Goal: Information Seeking & Learning: Compare options

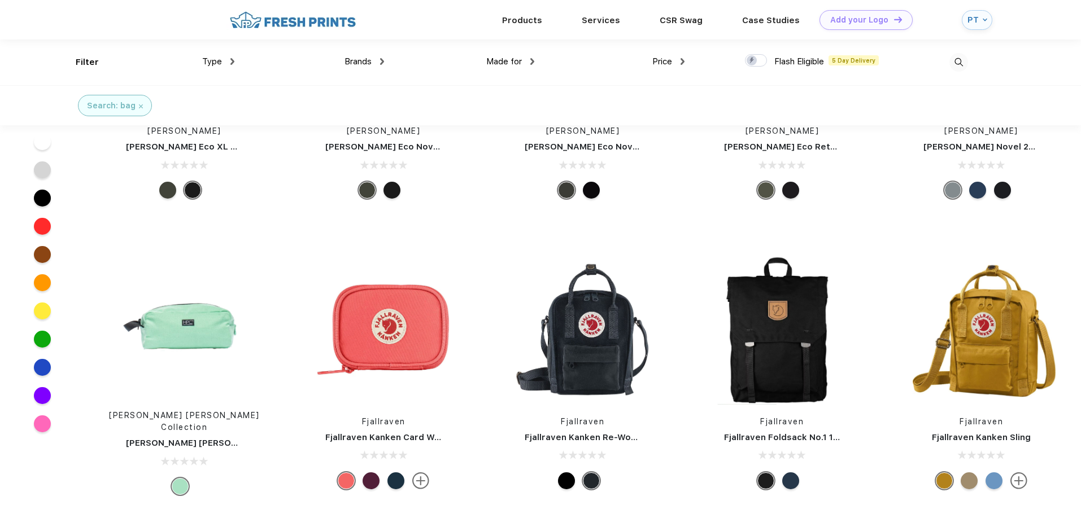
scroll to position [8105, 0]
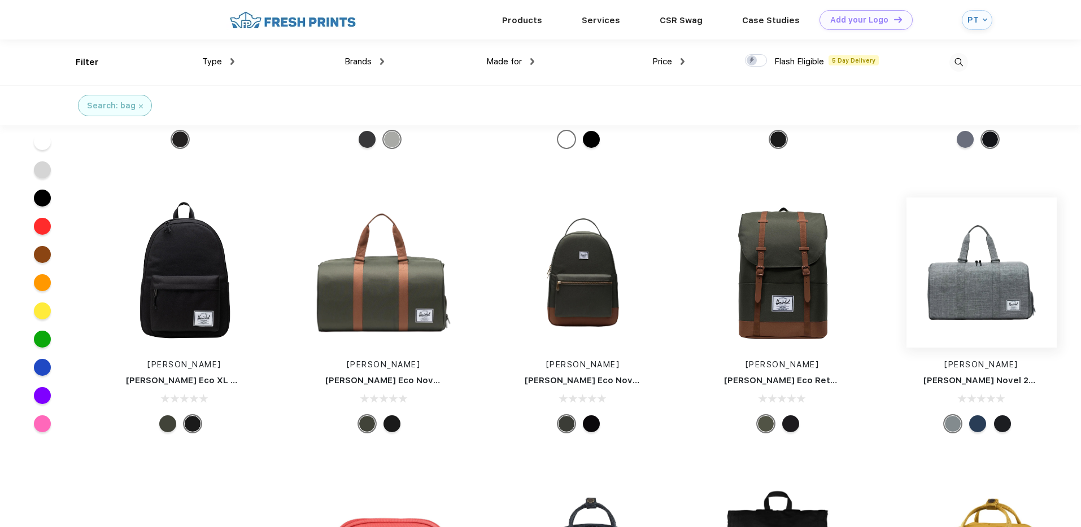
click at [992, 270] on img at bounding box center [981, 273] width 150 height 150
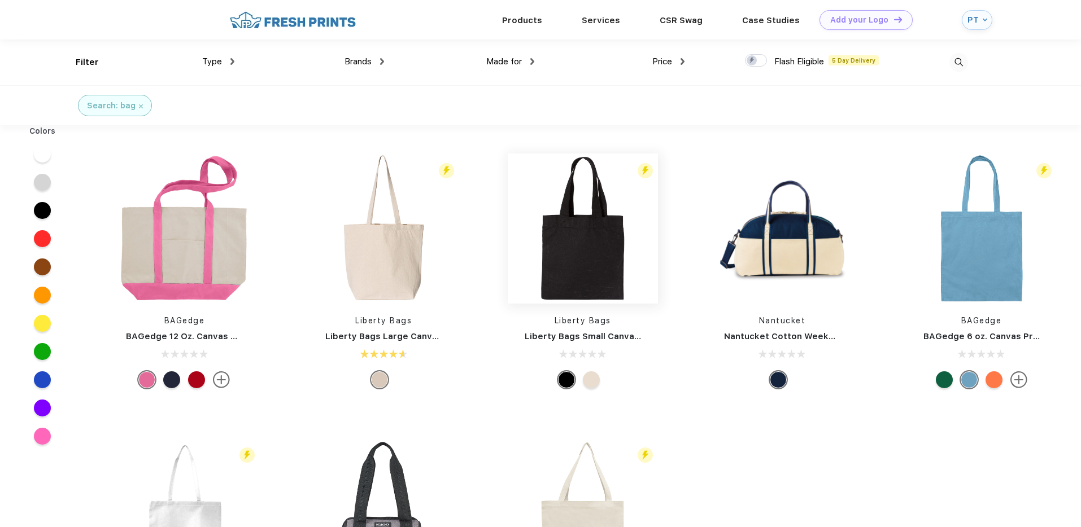
scroll to position [1, 0]
click at [687, 59] on div "Filter Type Shirts Sweaters Bottoms Accessories Hats Tanks Jackets Jerseys Polo…" at bounding box center [522, 62] width 892 height 46
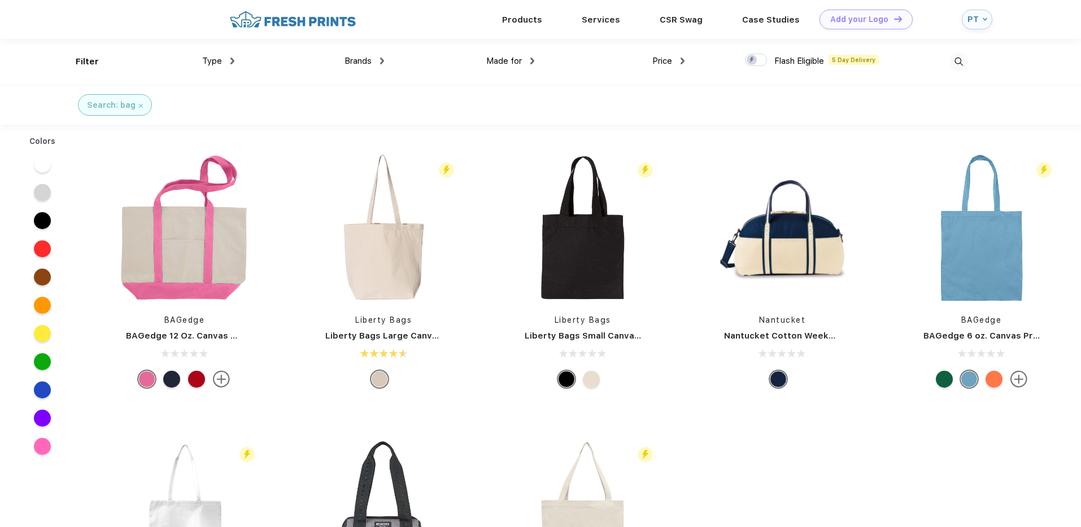
click at [684, 61] on img at bounding box center [682, 61] width 4 height 7
click at [654, 118] on div "$$" at bounding box center [689, 119] width 124 height 21
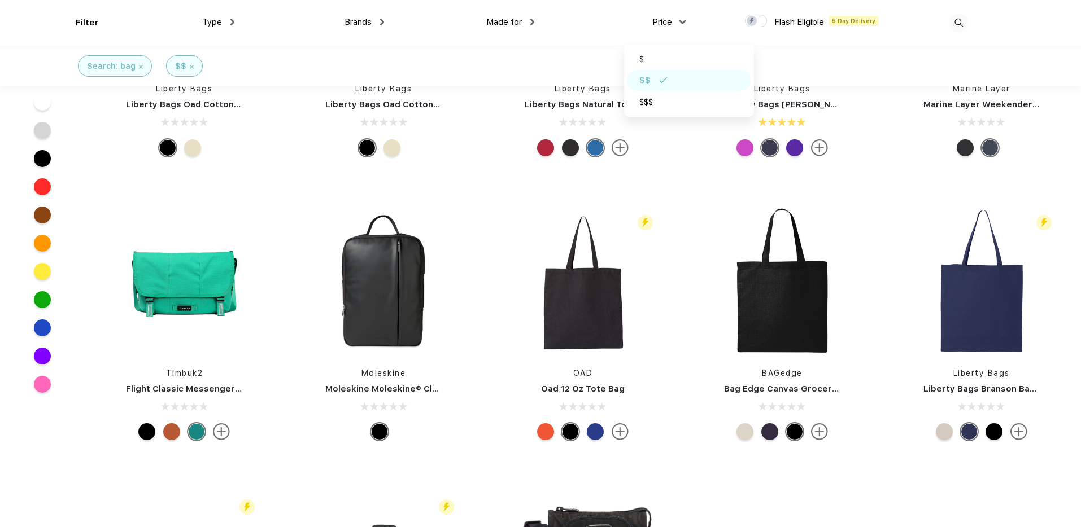
scroll to position [767, 0]
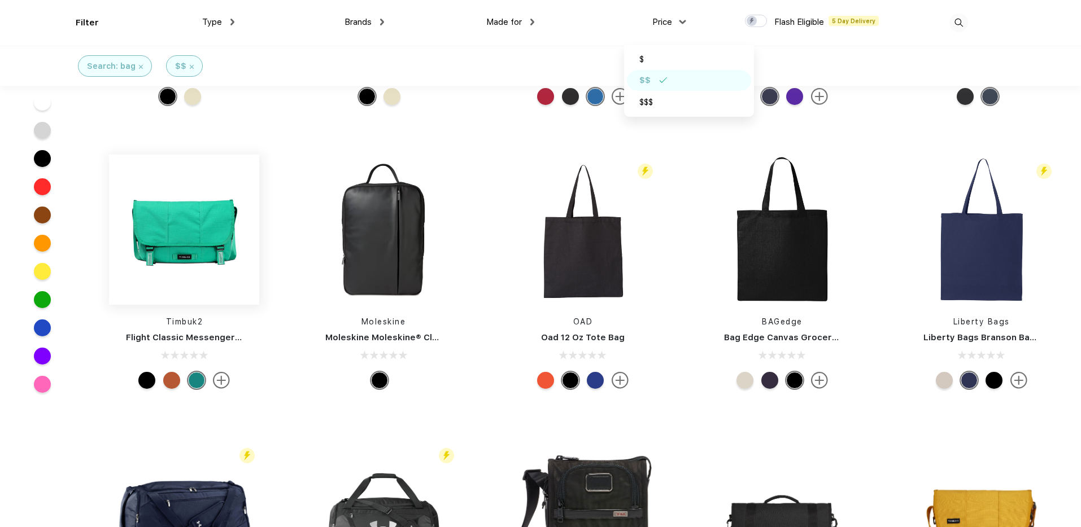
click at [175, 220] on img at bounding box center [184, 230] width 150 height 150
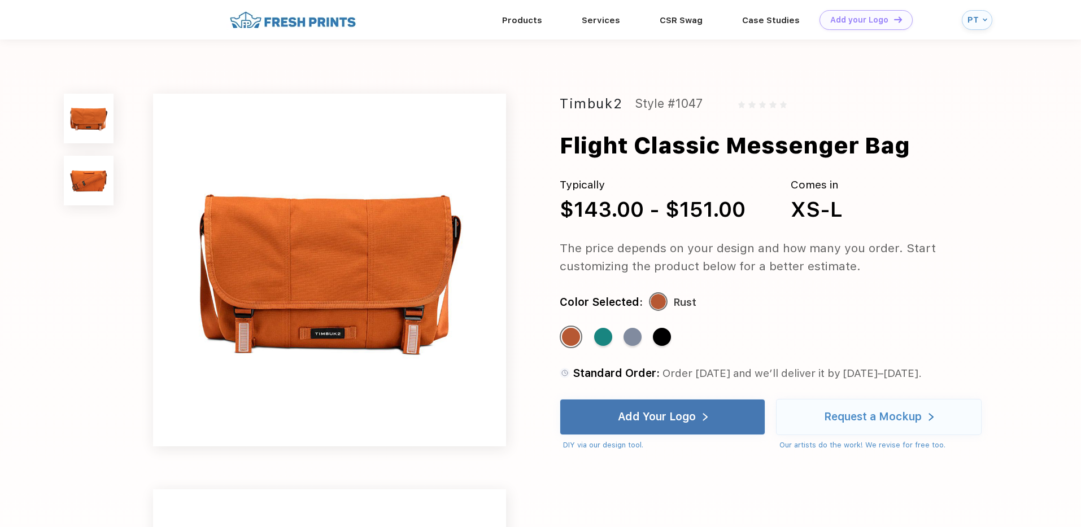
click at [86, 173] on img at bounding box center [89, 181] width 50 height 50
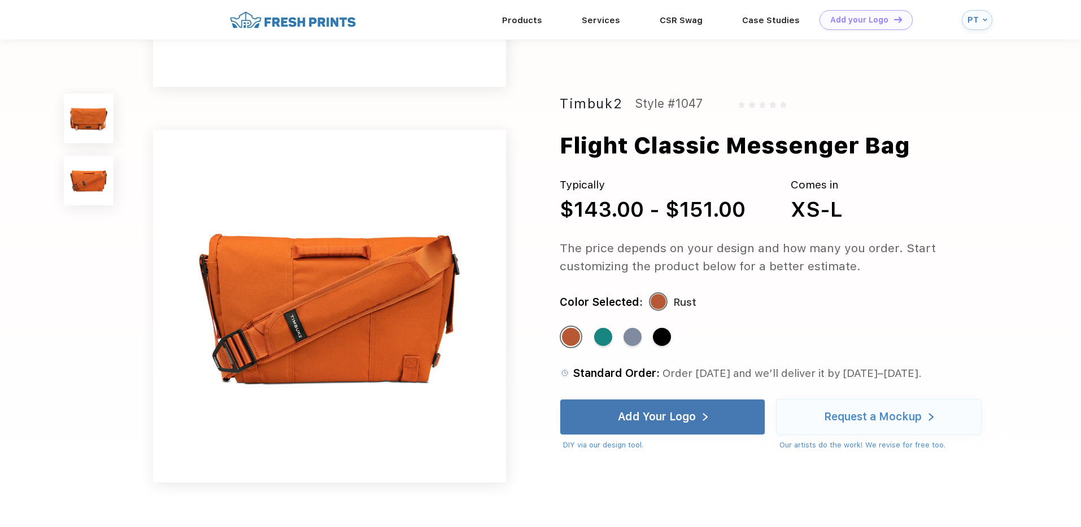
scroll to position [373, 0]
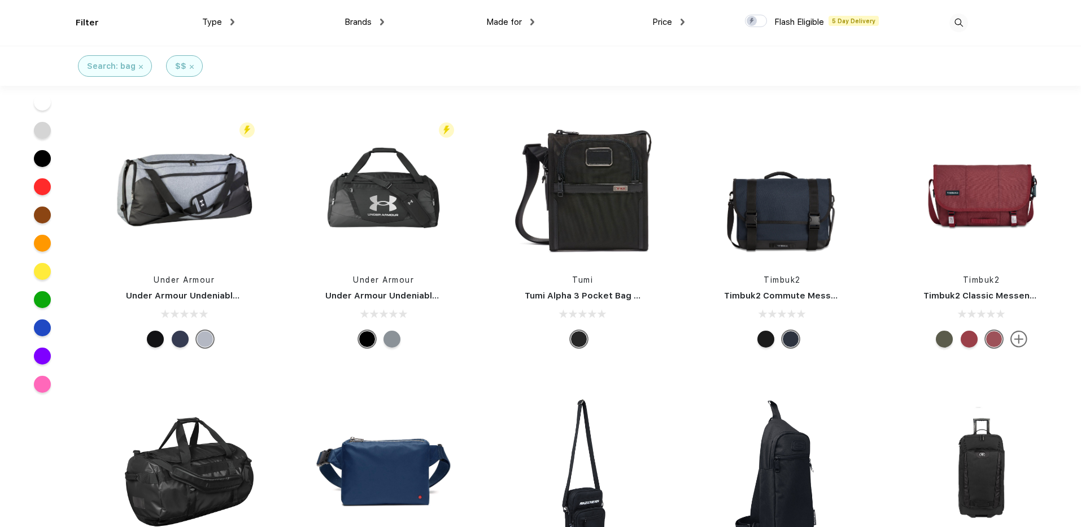
scroll to position [1094, 0]
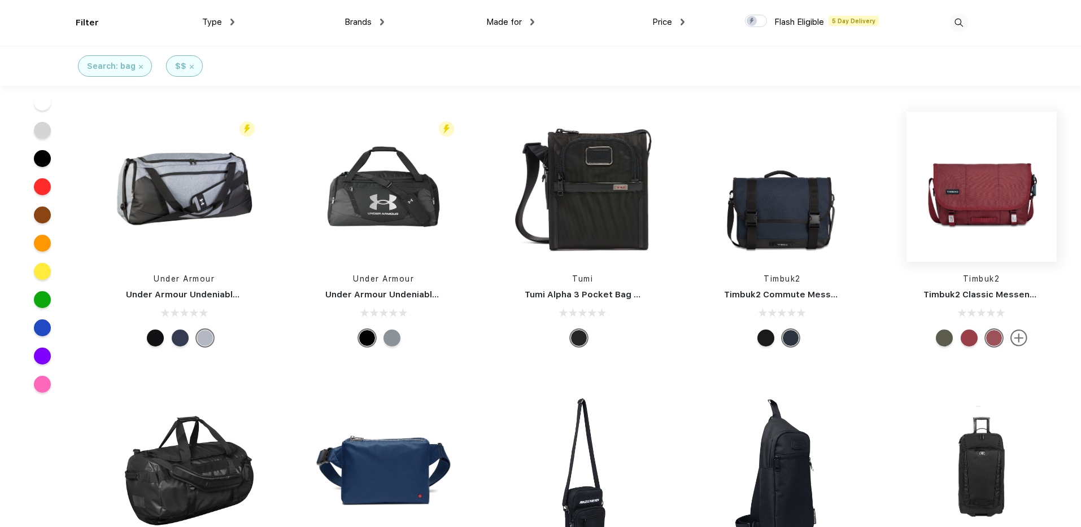
click at [984, 194] on img at bounding box center [981, 187] width 150 height 150
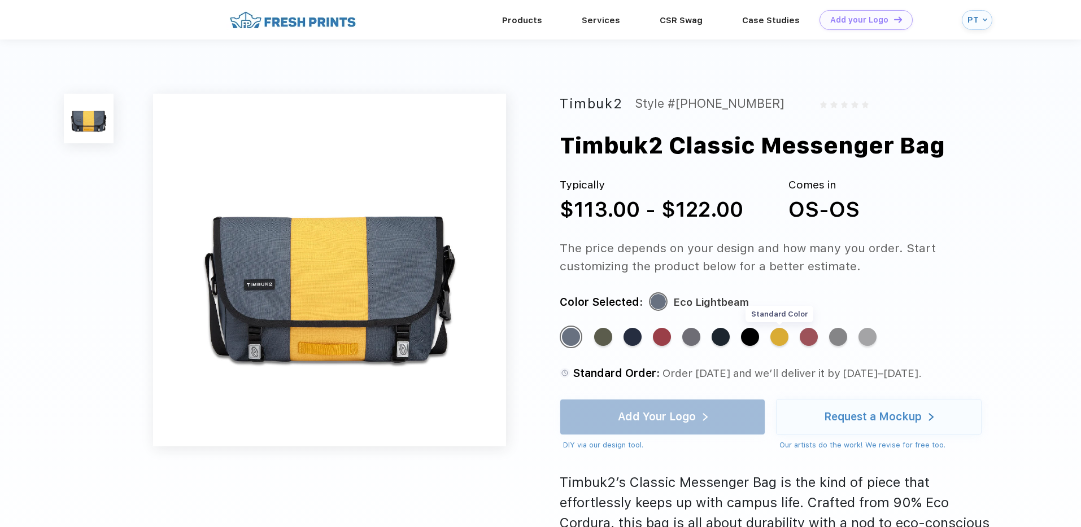
click at [779, 341] on div "Standard Color" at bounding box center [779, 337] width 18 height 18
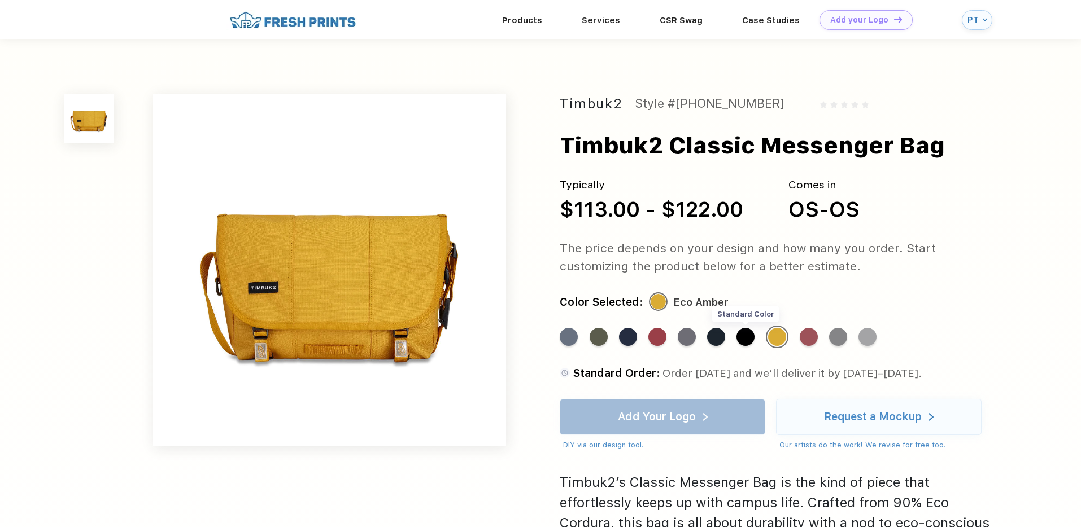
click at [743, 341] on div "Standard Color" at bounding box center [745, 337] width 18 height 18
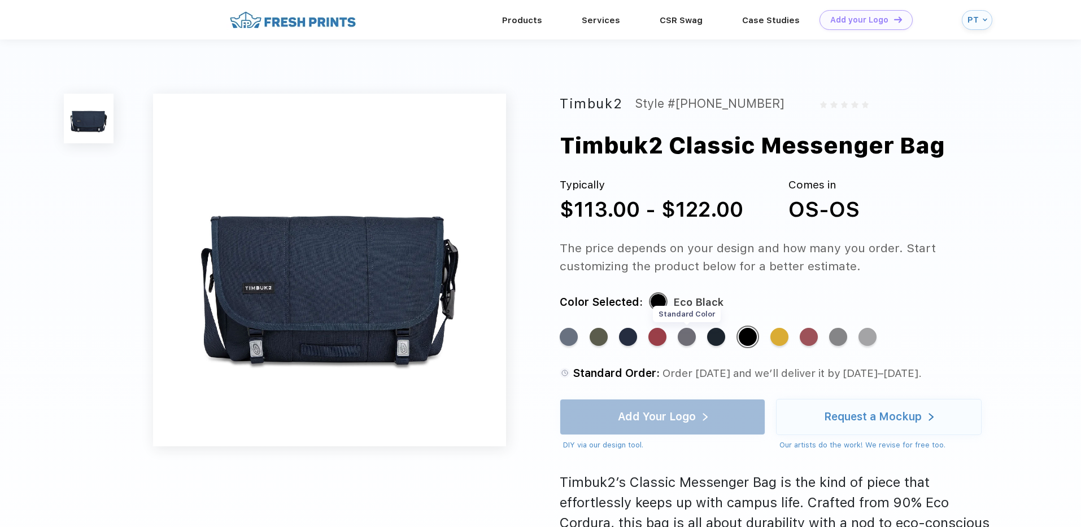
click at [695, 336] on div "Standard Color" at bounding box center [687, 337] width 18 height 18
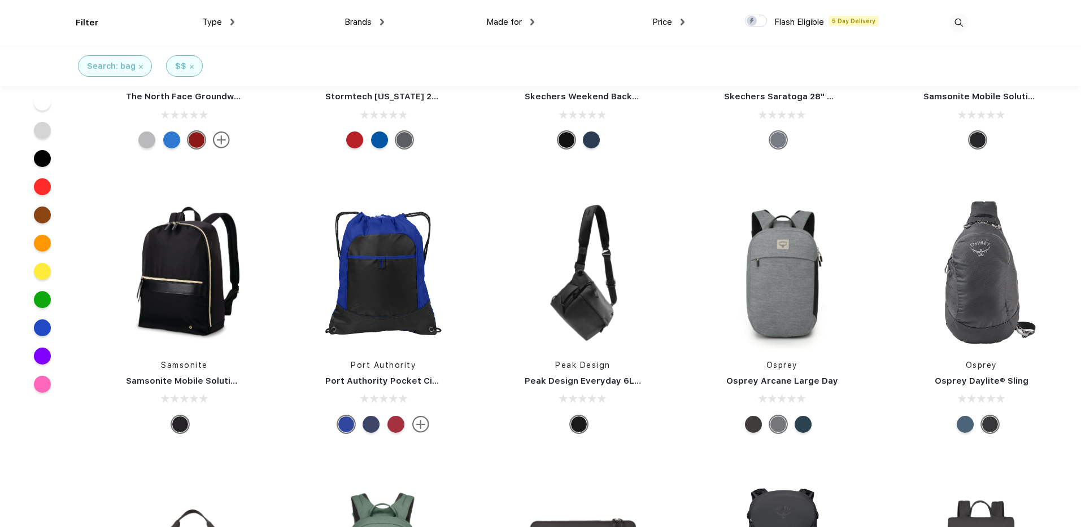
scroll to position [5599, 0]
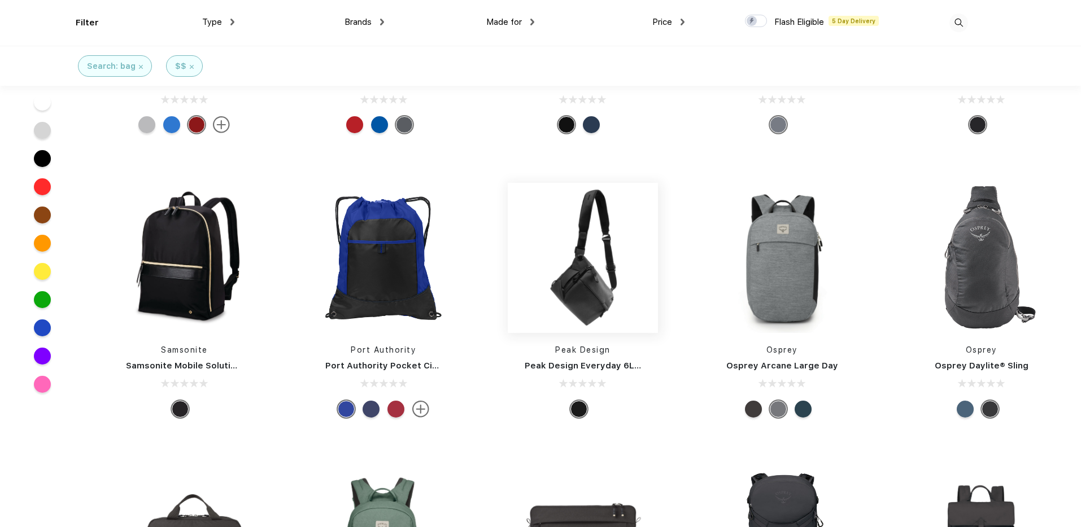
click at [591, 267] on img at bounding box center [583, 258] width 150 height 150
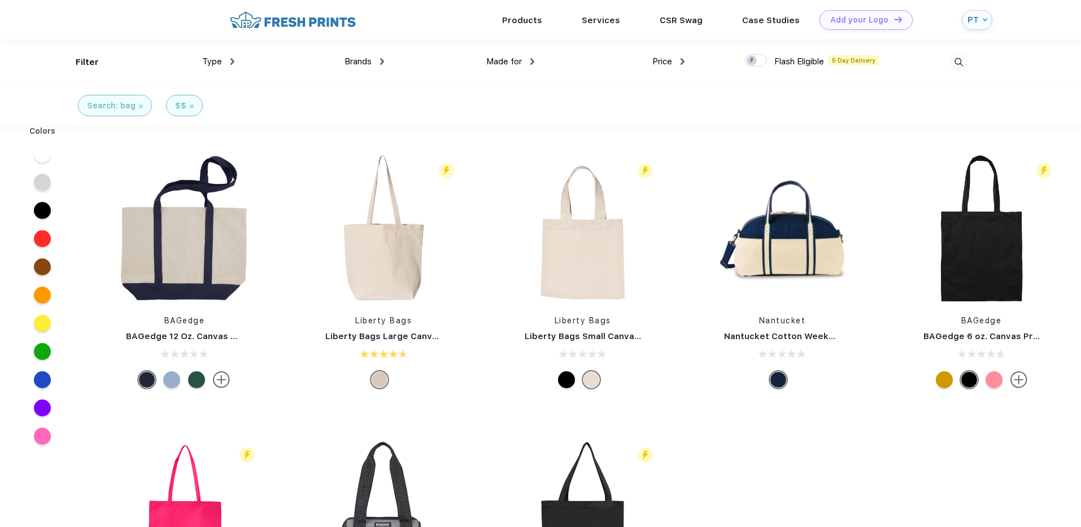
scroll to position [1, 0]
click at [662, 63] on span "Price" at bounding box center [662, 61] width 20 height 10
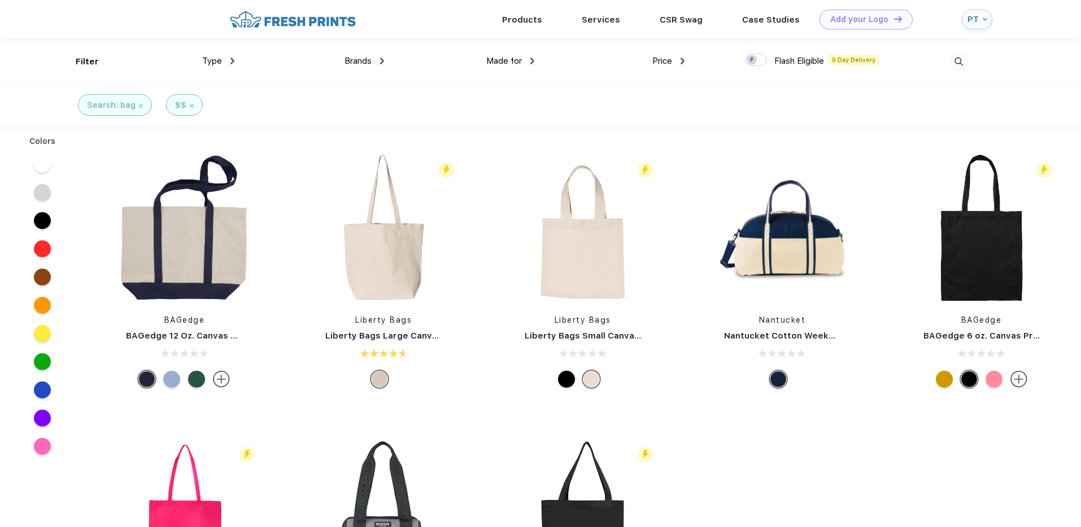
click at [682, 61] on img at bounding box center [682, 61] width 4 height 7
click at [656, 97] on img at bounding box center [656, 98] width 8 height 6
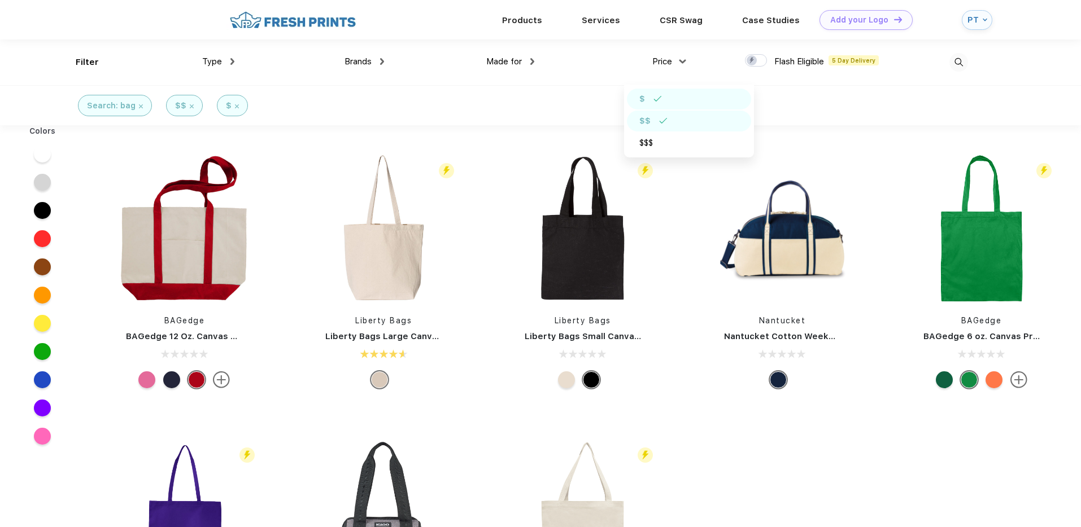
click at [669, 122] on div "$$" at bounding box center [689, 121] width 124 height 21
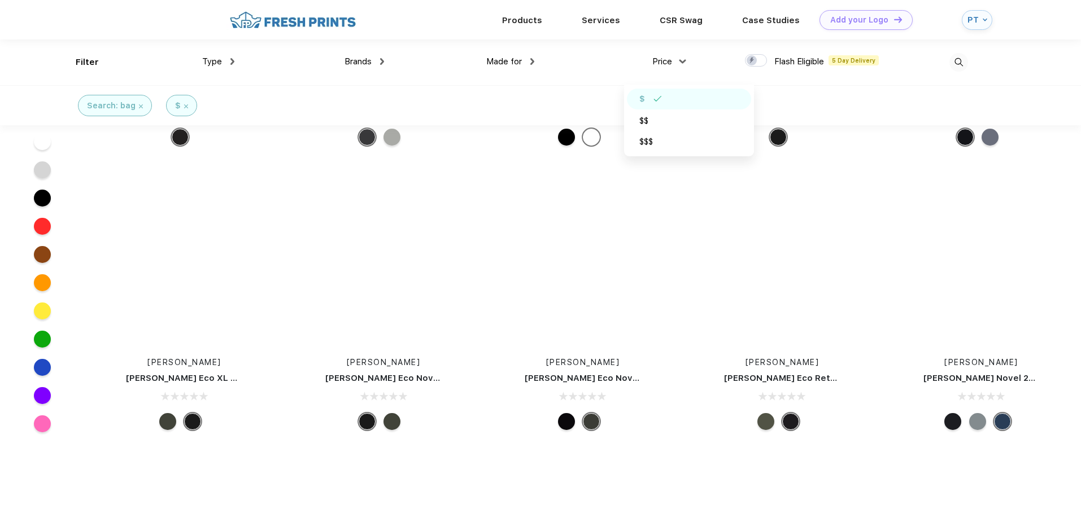
scroll to position [8101, 0]
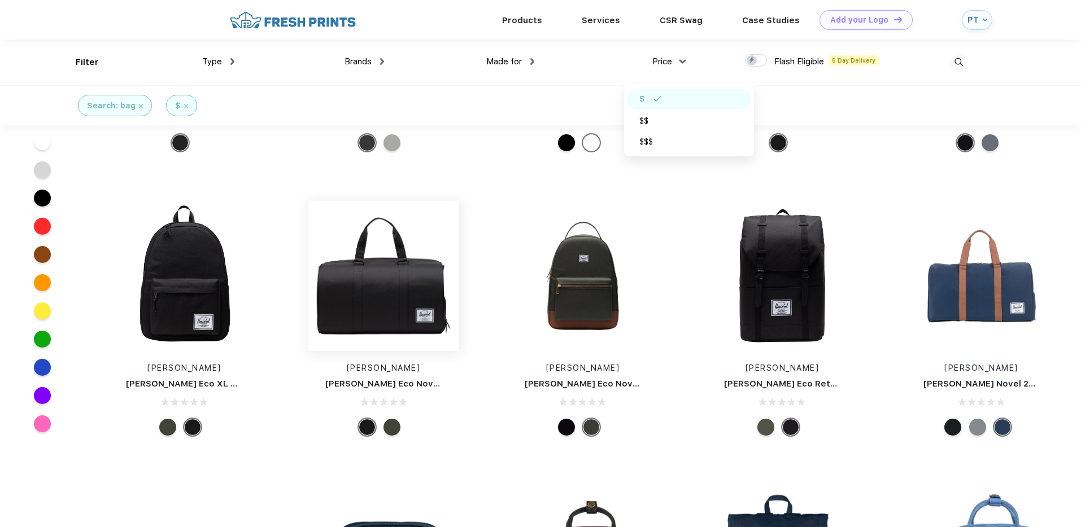
click at [404, 268] on img at bounding box center [383, 276] width 150 height 150
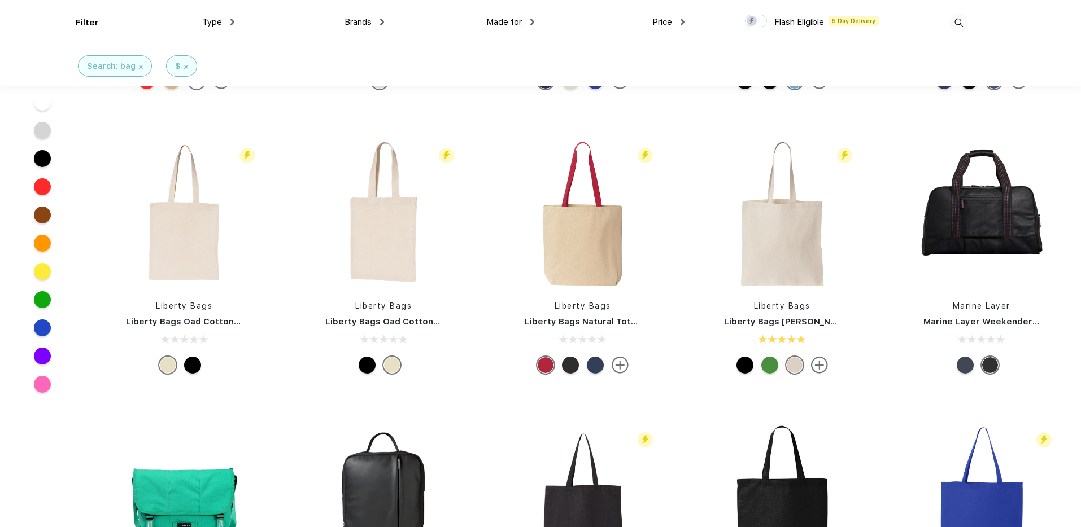
scroll to position [690, 0]
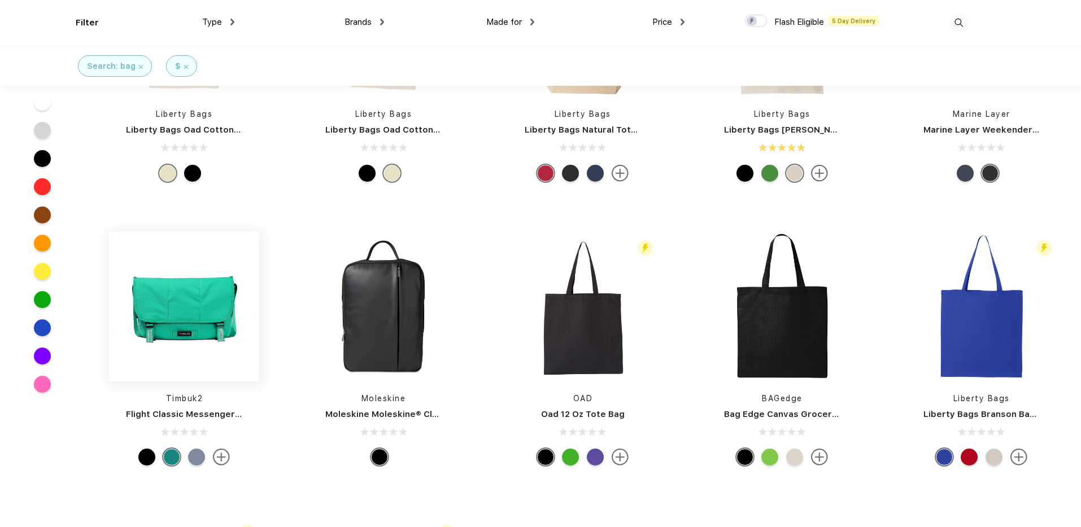
click at [211, 309] on img at bounding box center [184, 307] width 150 height 150
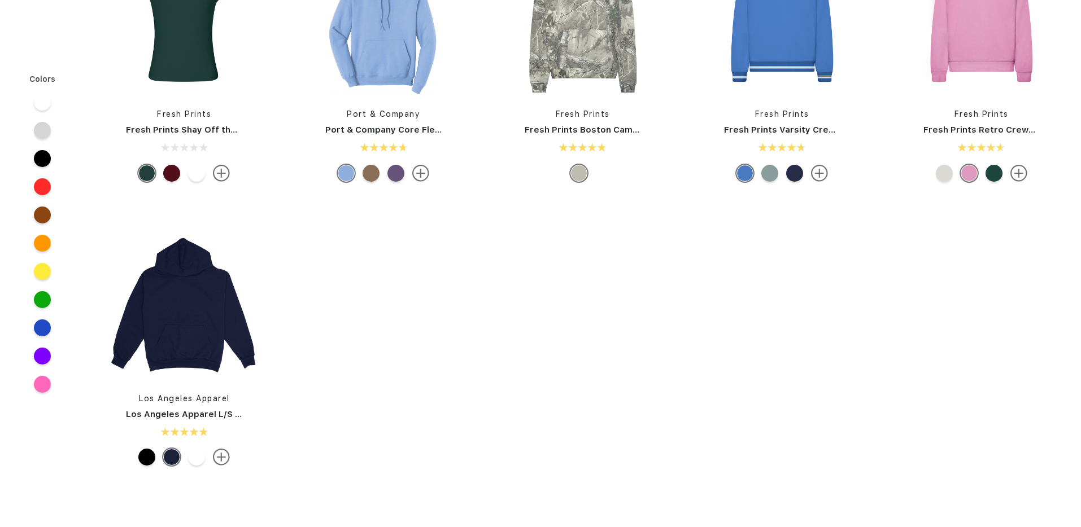
scroll to position [378, 0]
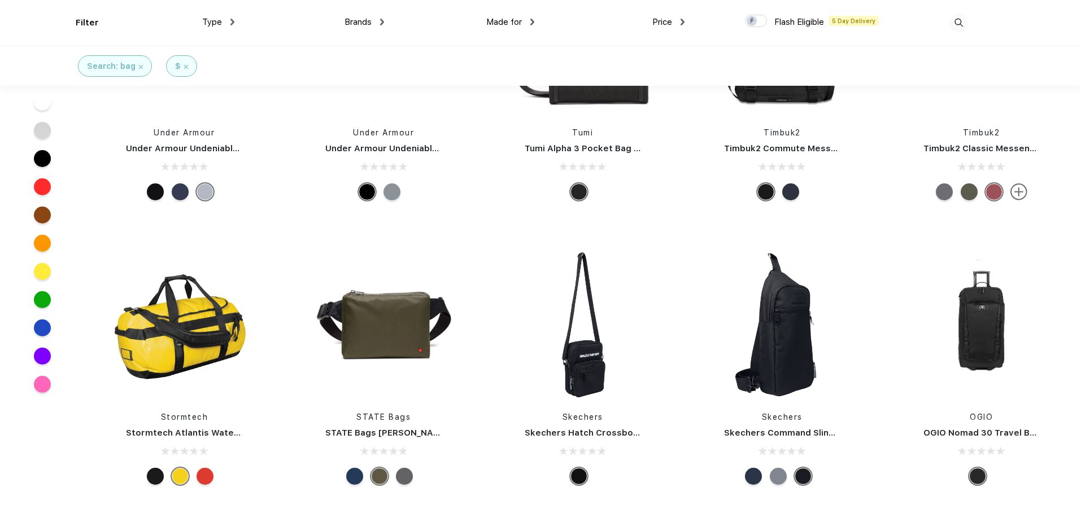
scroll to position [1251, 0]
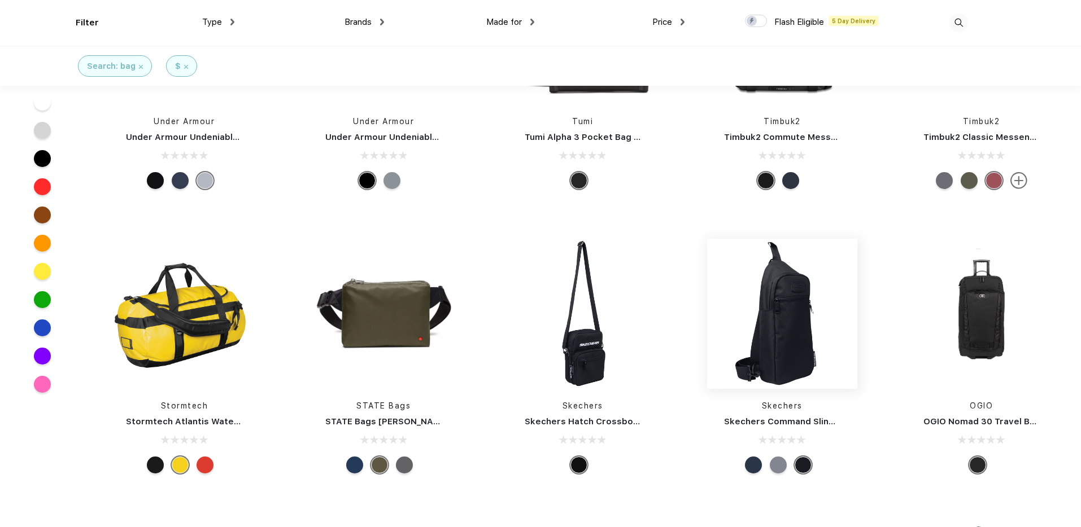
click at [789, 284] on img at bounding box center [782, 314] width 150 height 150
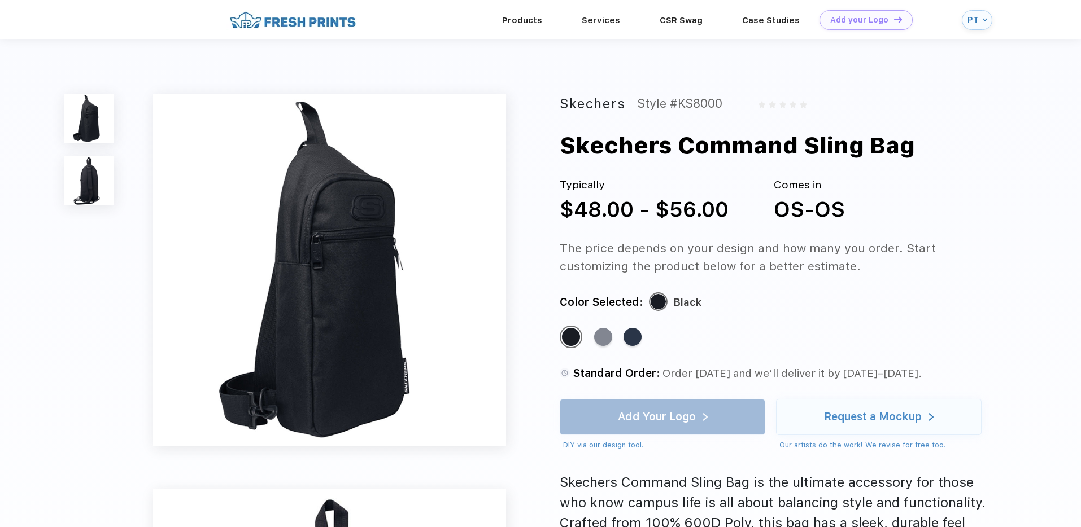
click at [90, 184] on img at bounding box center [89, 181] width 50 height 50
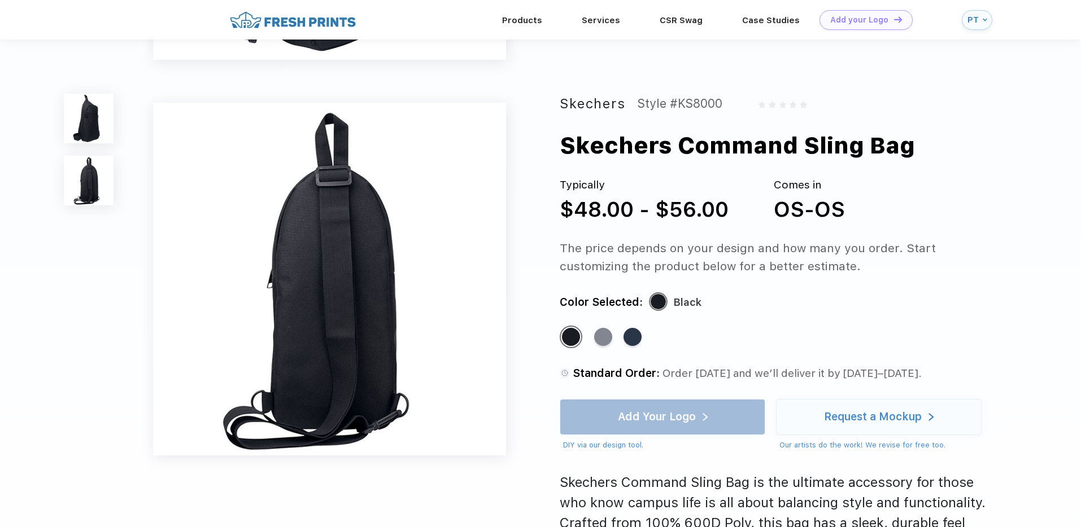
scroll to position [373, 0]
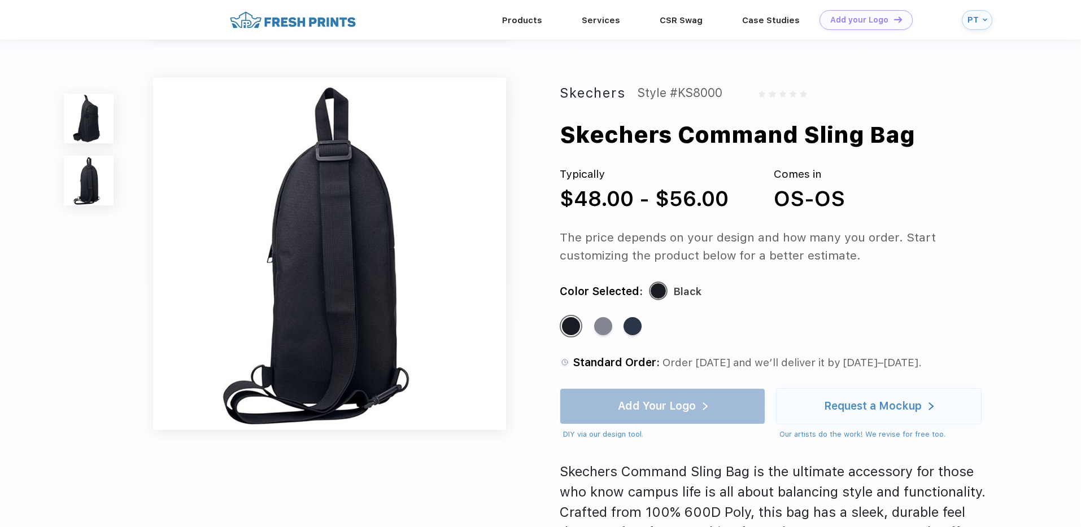
click at [97, 130] on img at bounding box center [89, 119] width 50 height 50
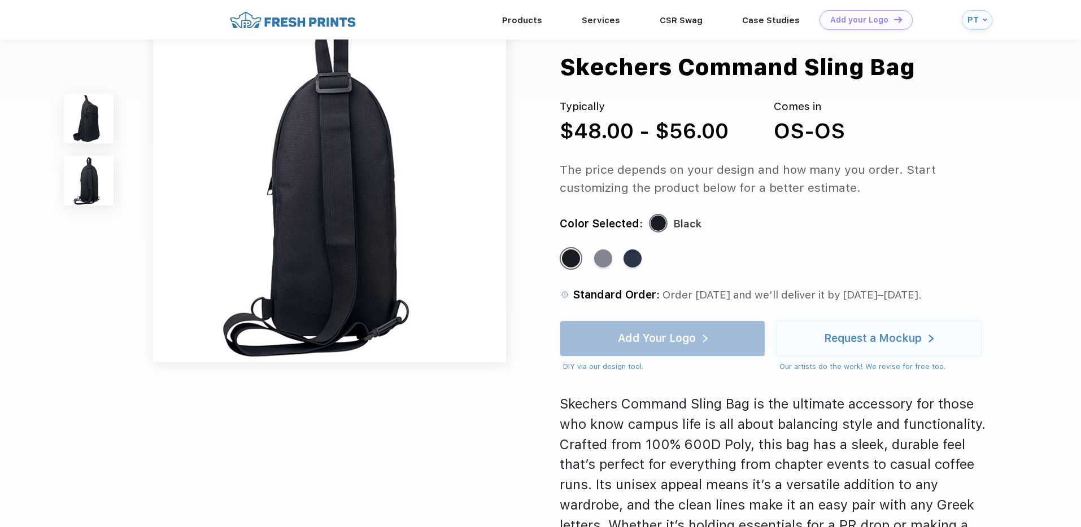
scroll to position [438, 0]
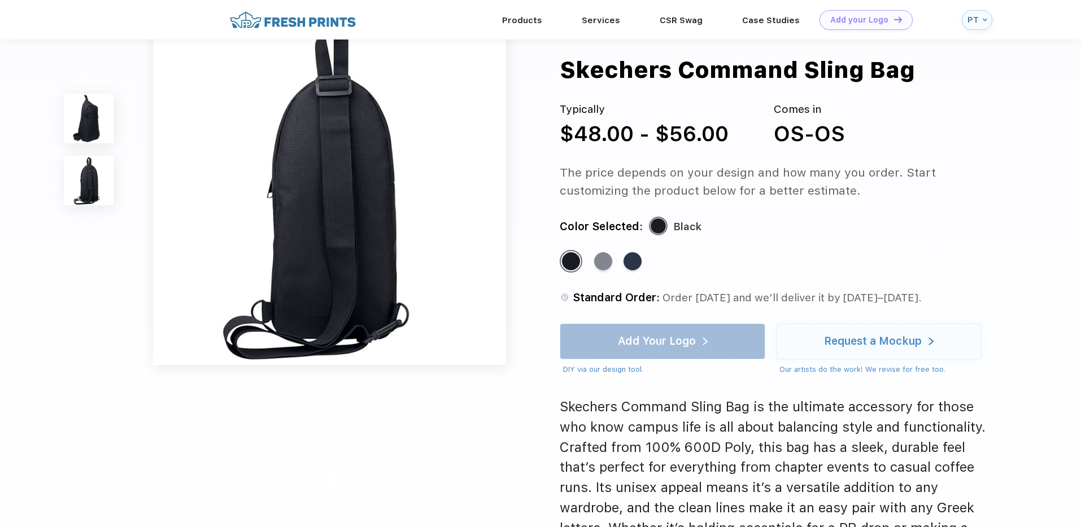
click at [104, 177] on img at bounding box center [89, 181] width 50 height 50
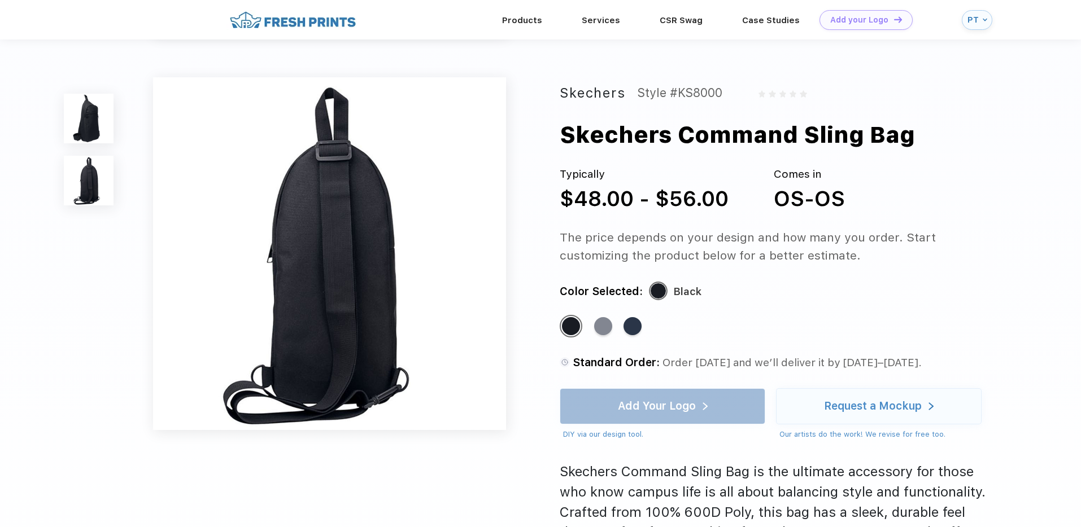
click at [84, 126] on img at bounding box center [89, 119] width 50 height 50
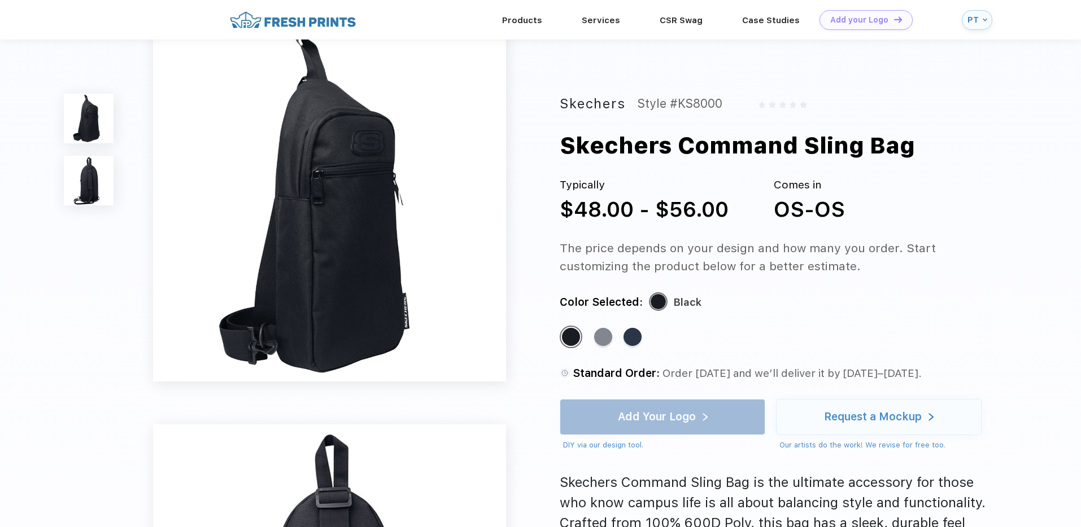
scroll to position [0, 0]
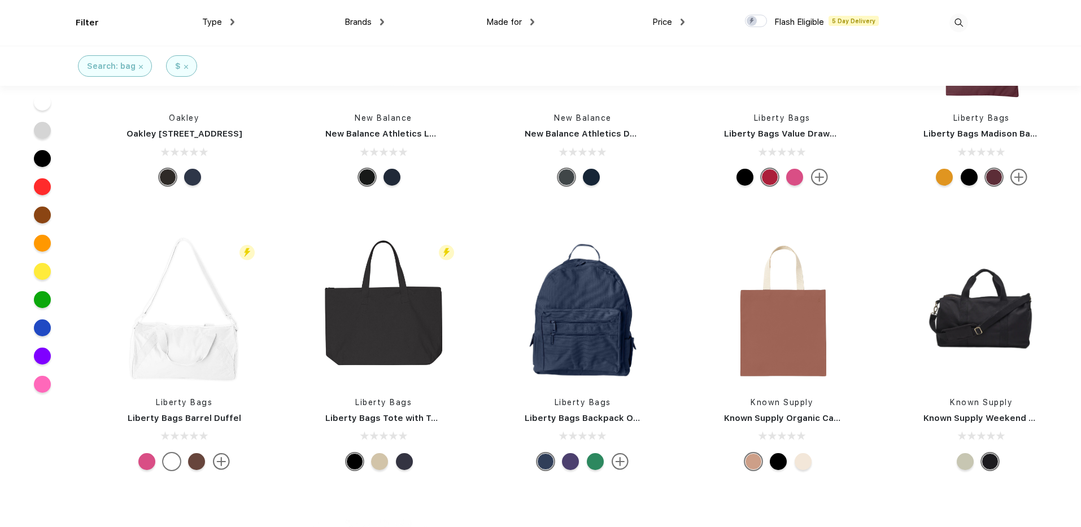
scroll to position [1870, 0]
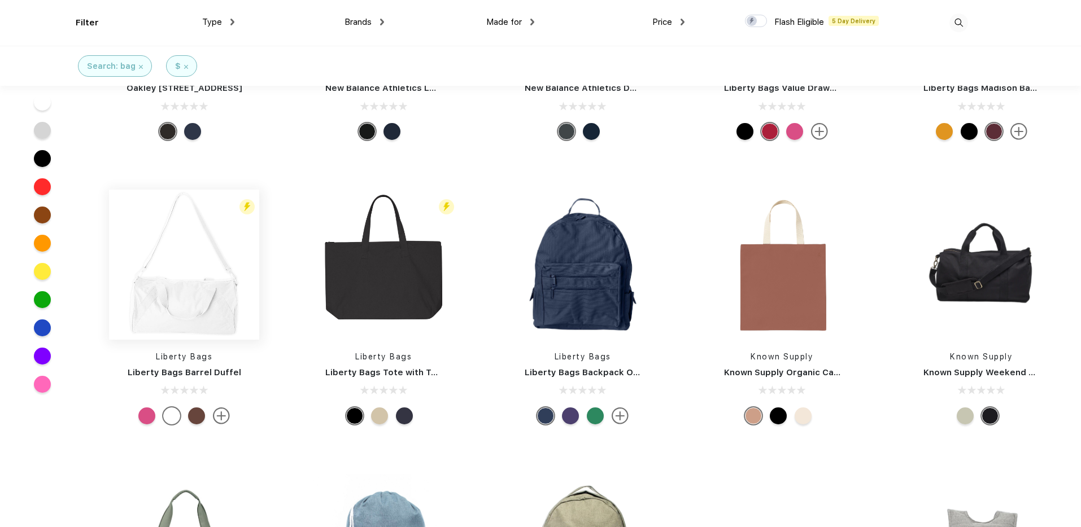
click at [185, 312] on img at bounding box center [184, 265] width 150 height 150
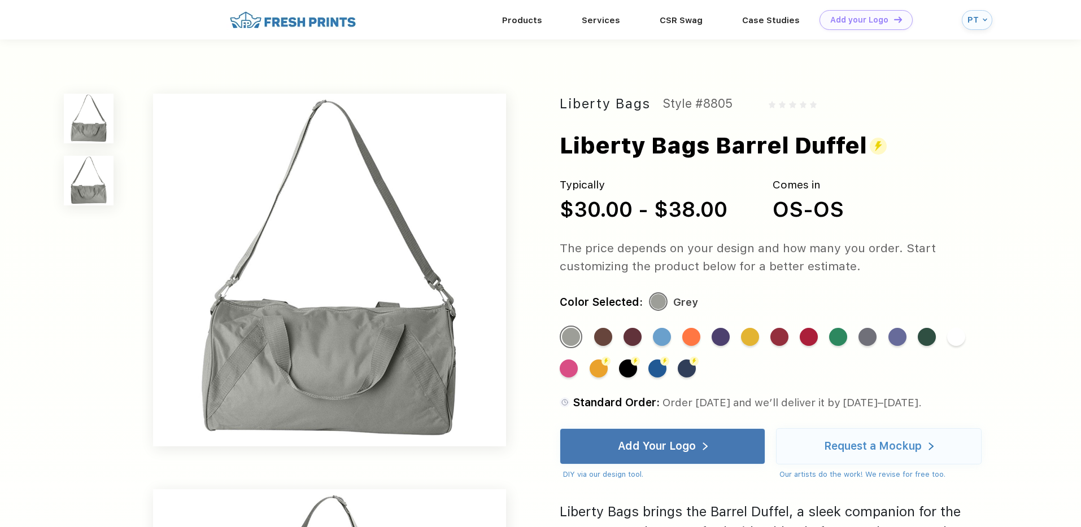
click at [95, 185] on img at bounding box center [89, 181] width 50 height 50
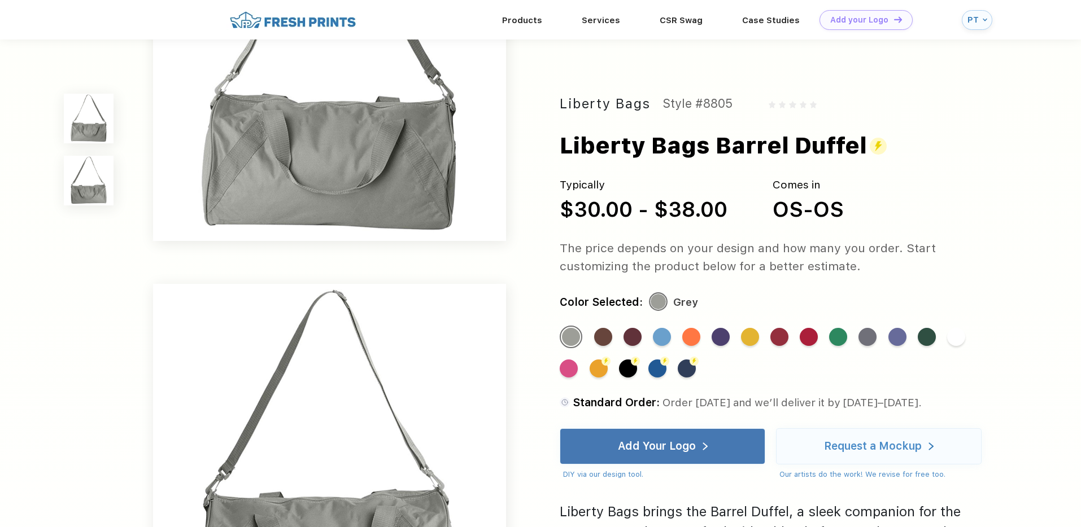
scroll to position [373, 0]
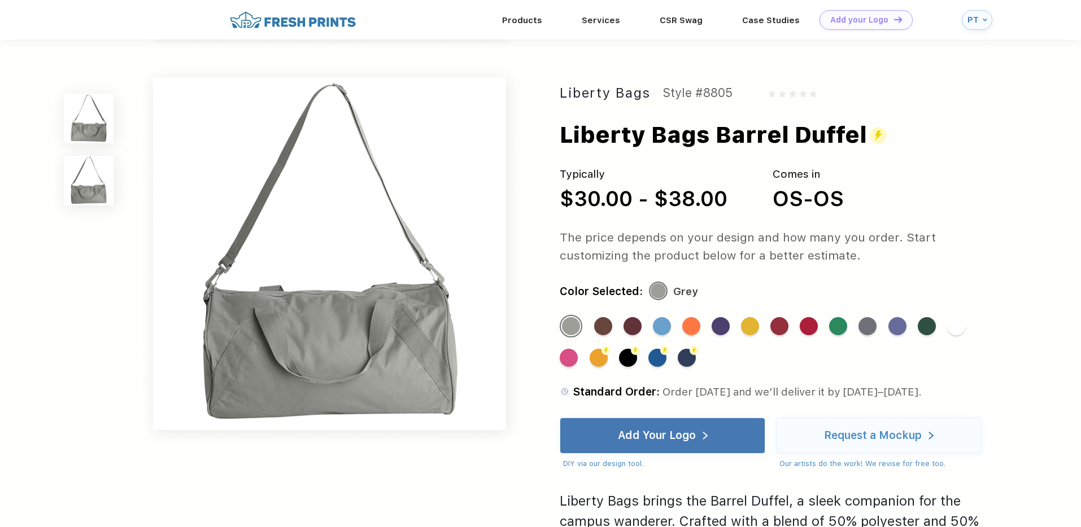
click at [88, 117] on img at bounding box center [89, 119] width 50 height 50
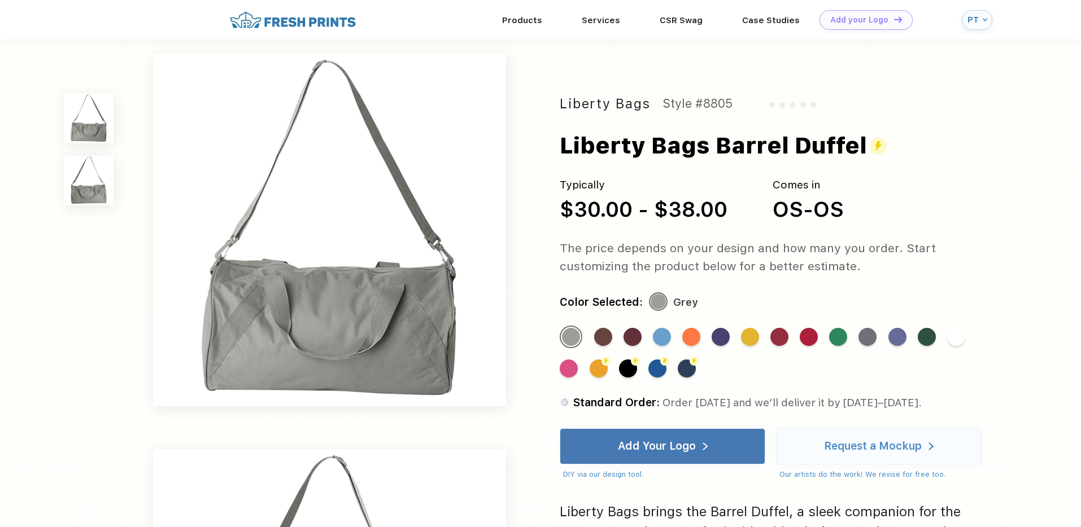
scroll to position [0, 0]
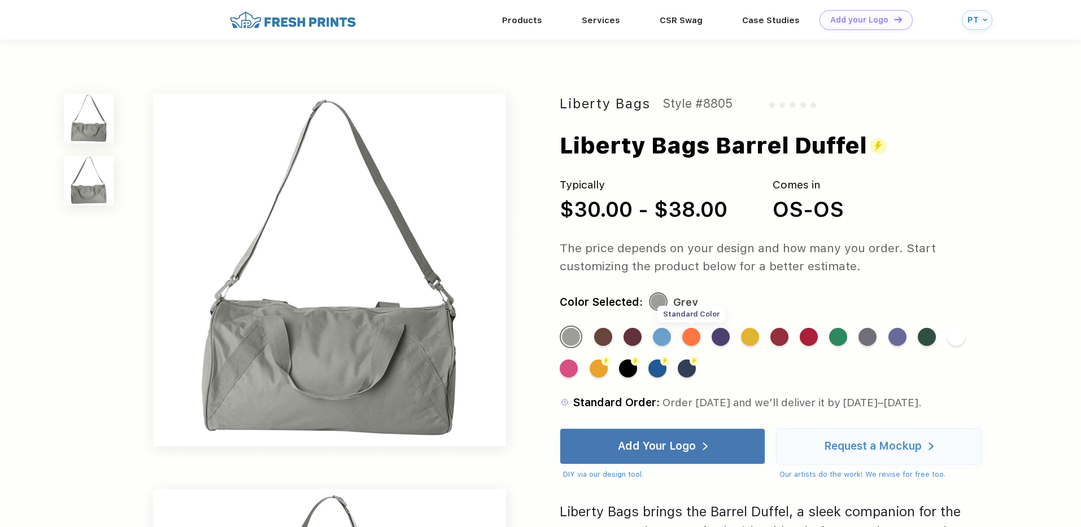
click at [692, 335] on div "Standard Color" at bounding box center [691, 337] width 18 height 18
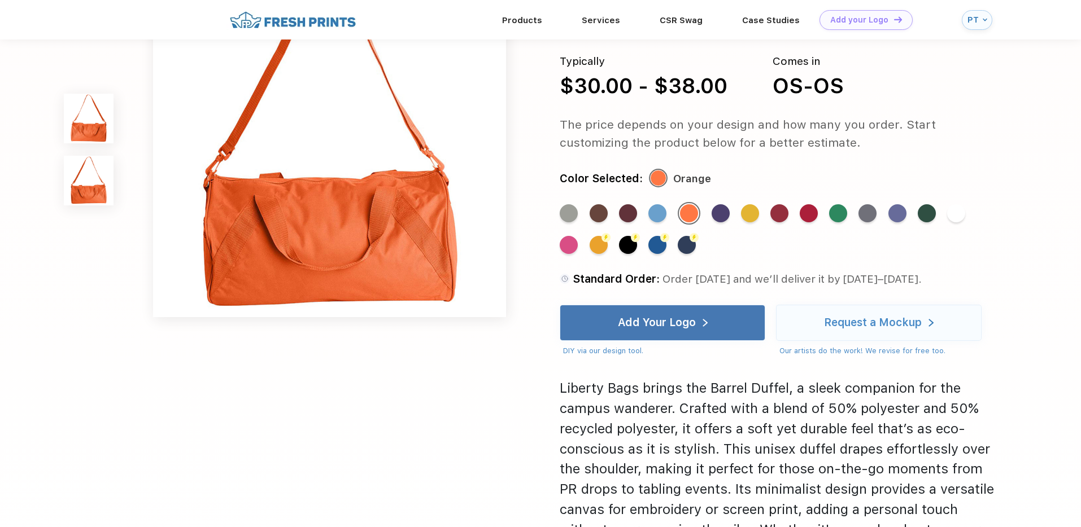
scroll to position [411, 0]
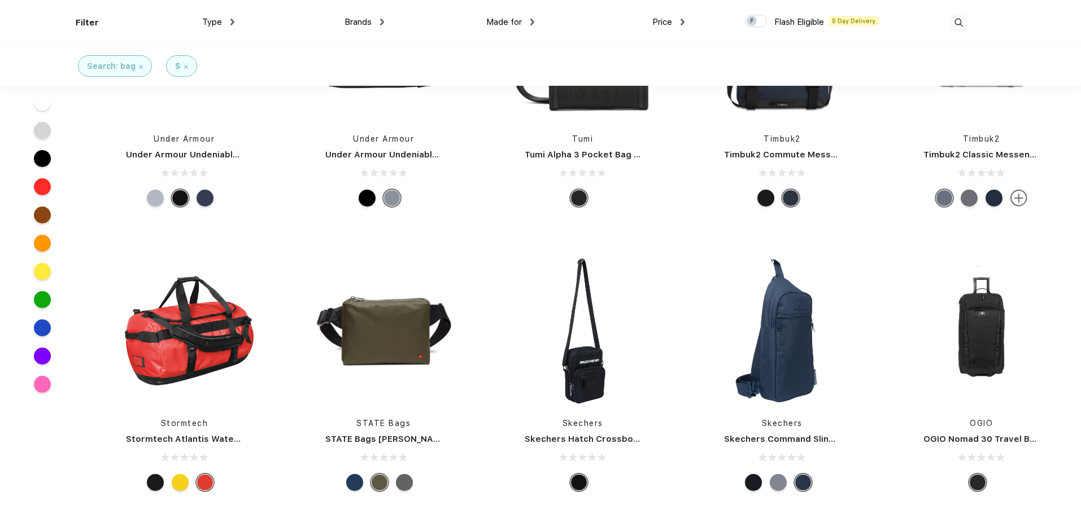
scroll to position [1254, 0]
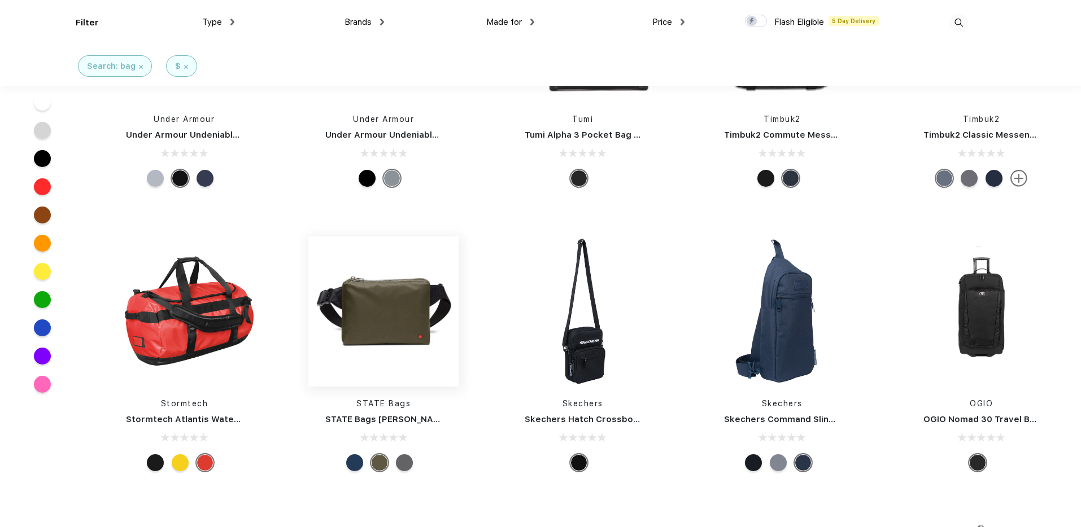
click at [408, 287] on img at bounding box center [383, 312] width 150 height 150
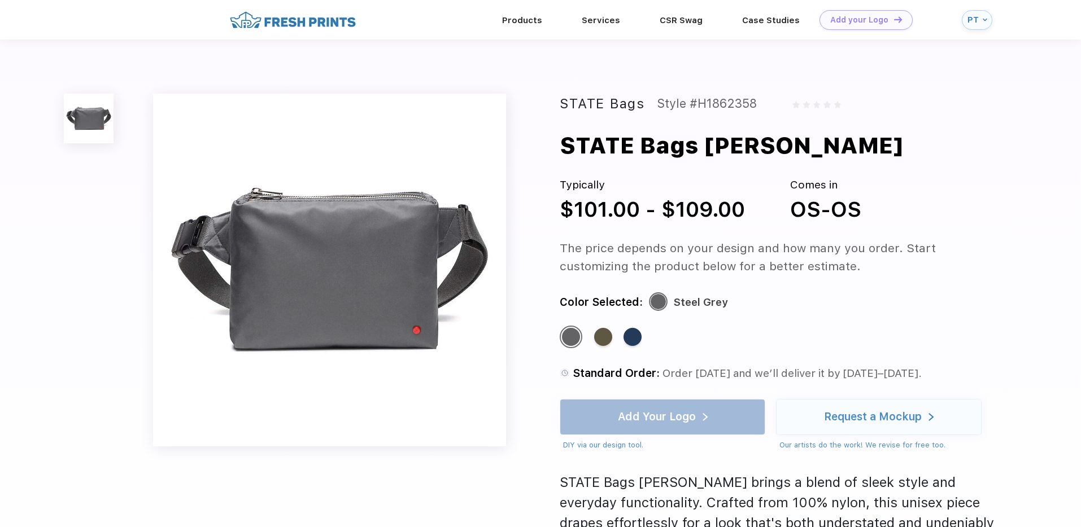
click at [320, 248] on img at bounding box center [329, 270] width 353 height 353
click at [606, 339] on div "Standard Color" at bounding box center [603, 337] width 18 height 18
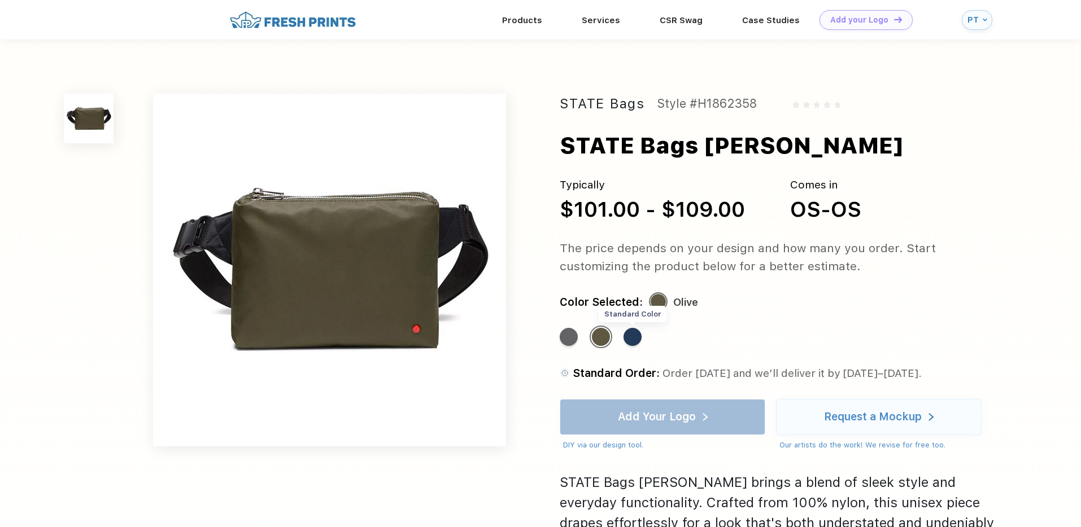
click at [632, 340] on div "Standard Color" at bounding box center [632, 337] width 18 height 18
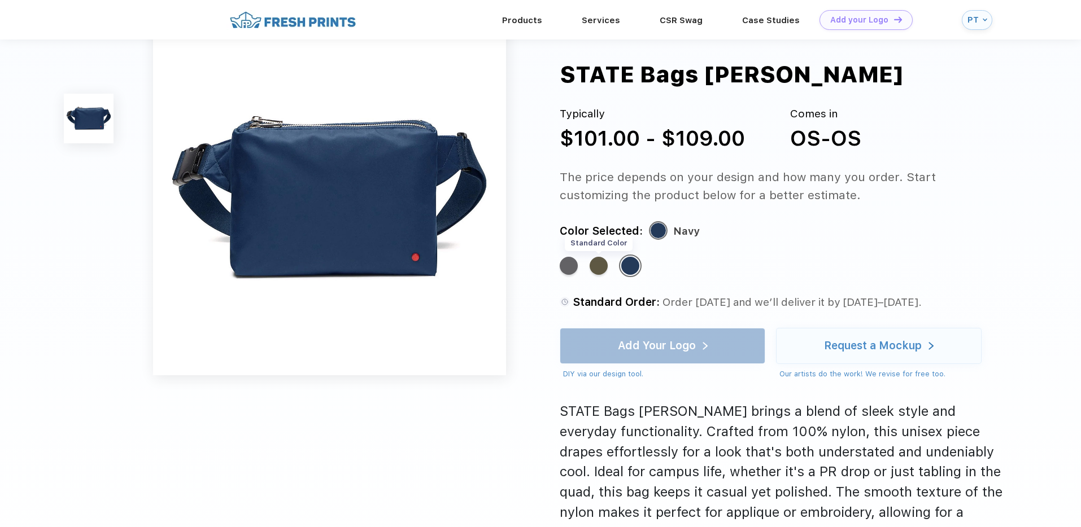
scroll to position [47, 0]
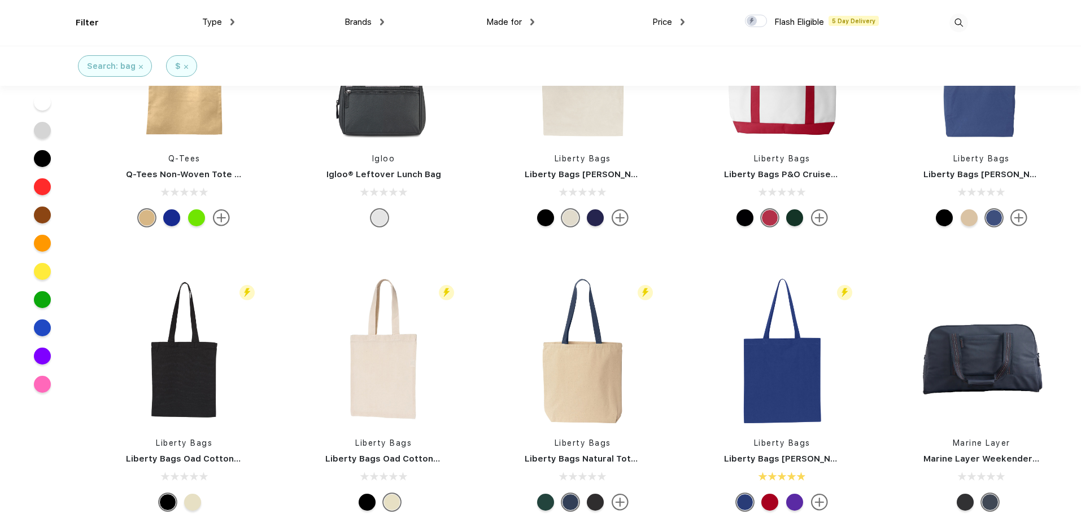
scroll to position [560, 0]
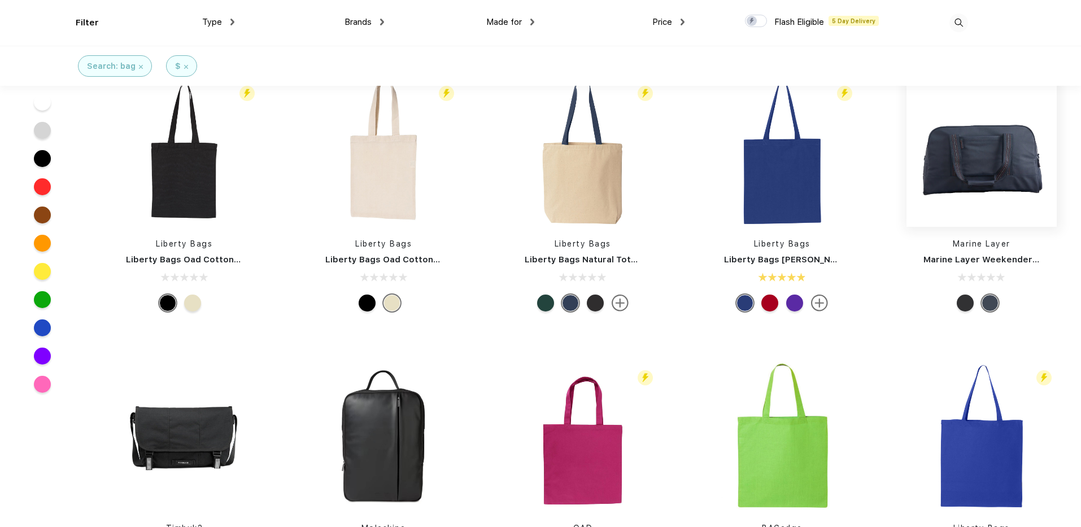
click at [957, 160] on img at bounding box center [981, 152] width 150 height 150
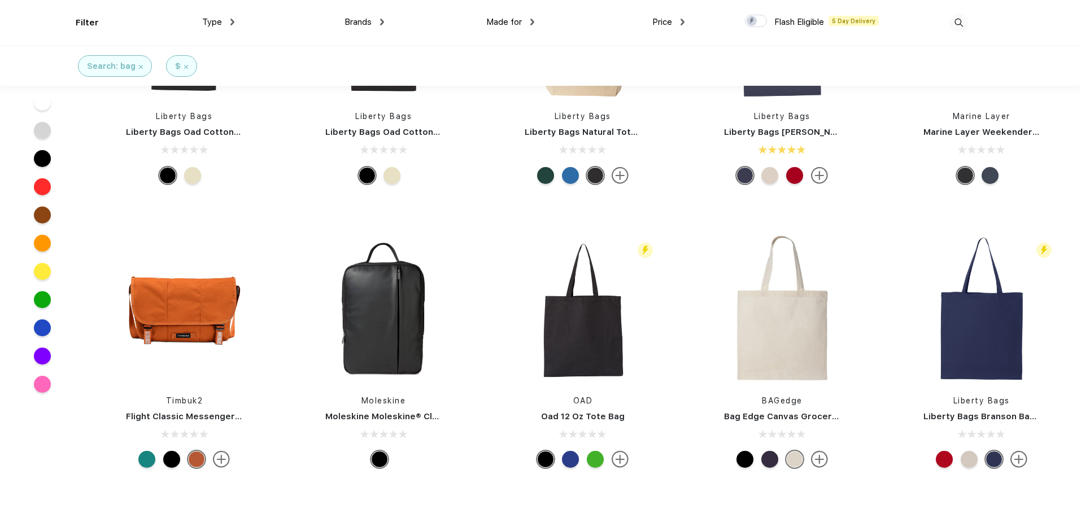
scroll to position [703, 0]
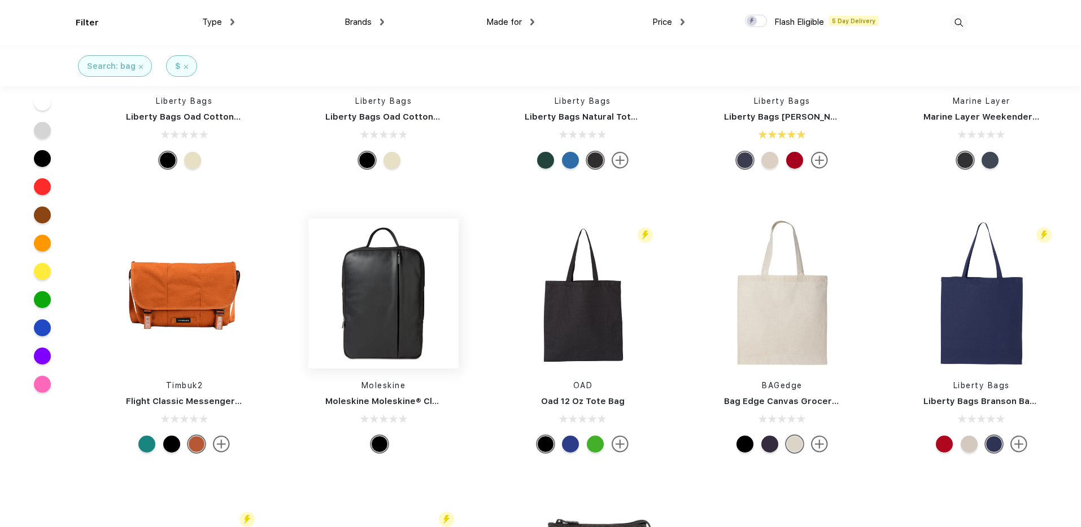
click at [386, 283] on img at bounding box center [383, 294] width 150 height 150
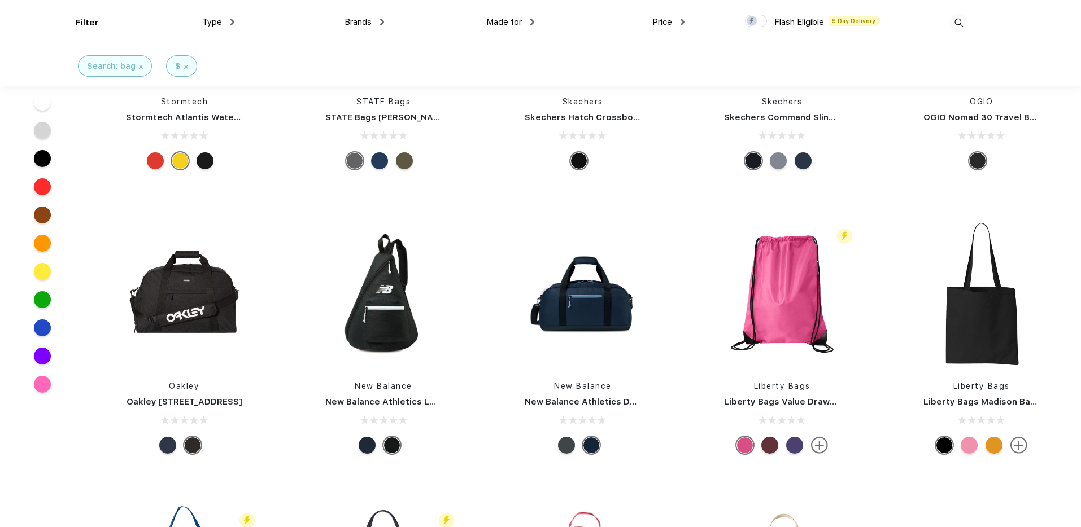
scroll to position [1612, 0]
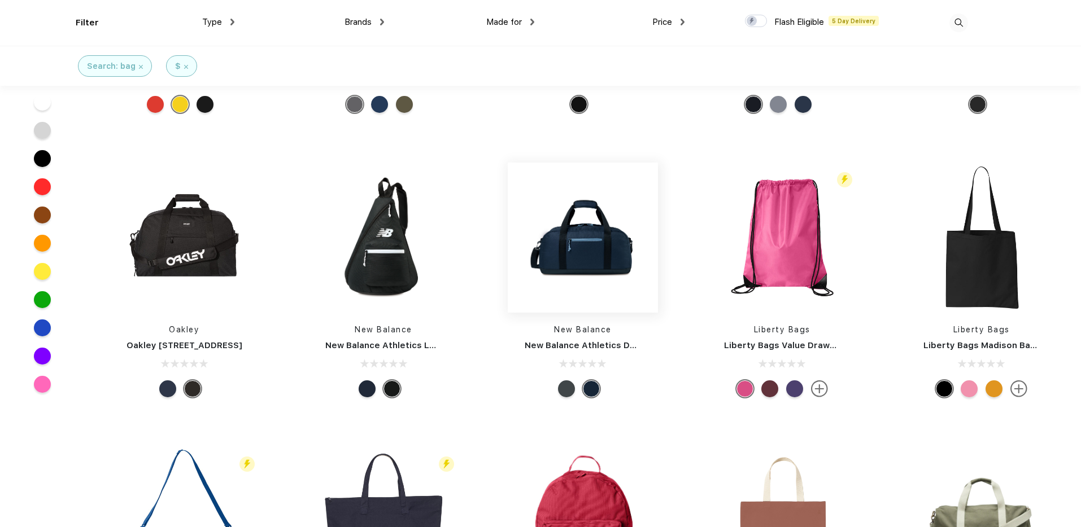
click at [605, 250] on img at bounding box center [583, 238] width 150 height 150
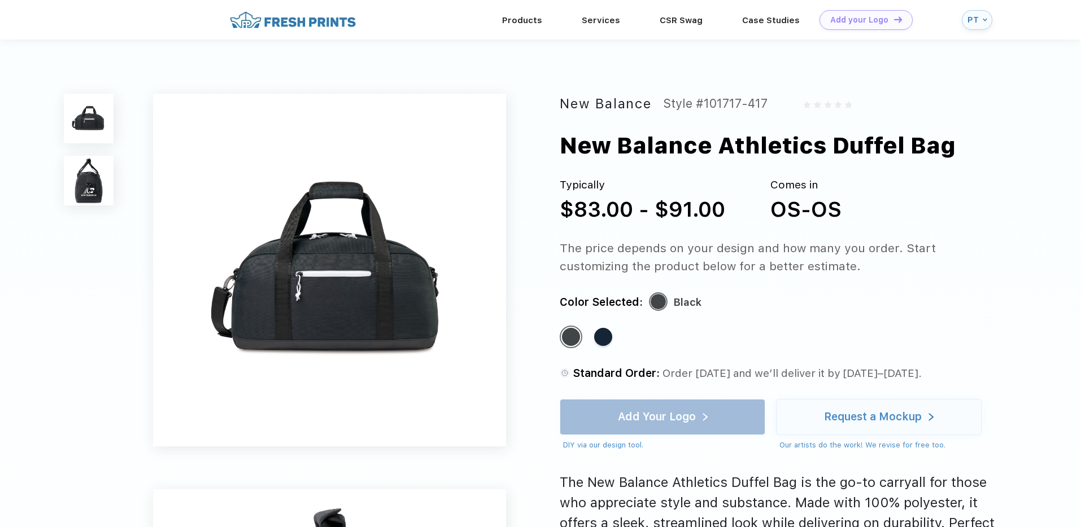
click at [94, 189] on img at bounding box center [89, 181] width 50 height 50
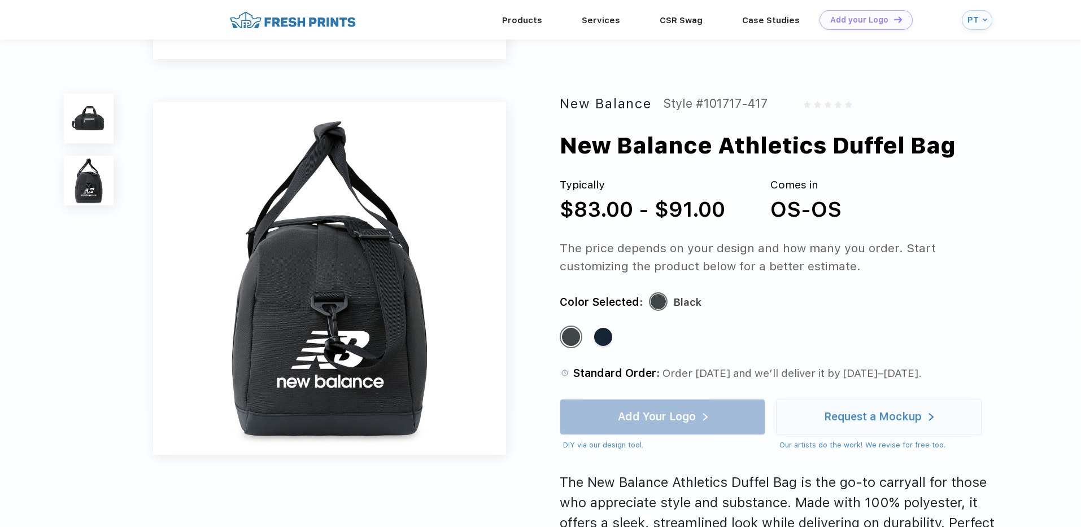
scroll to position [373, 0]
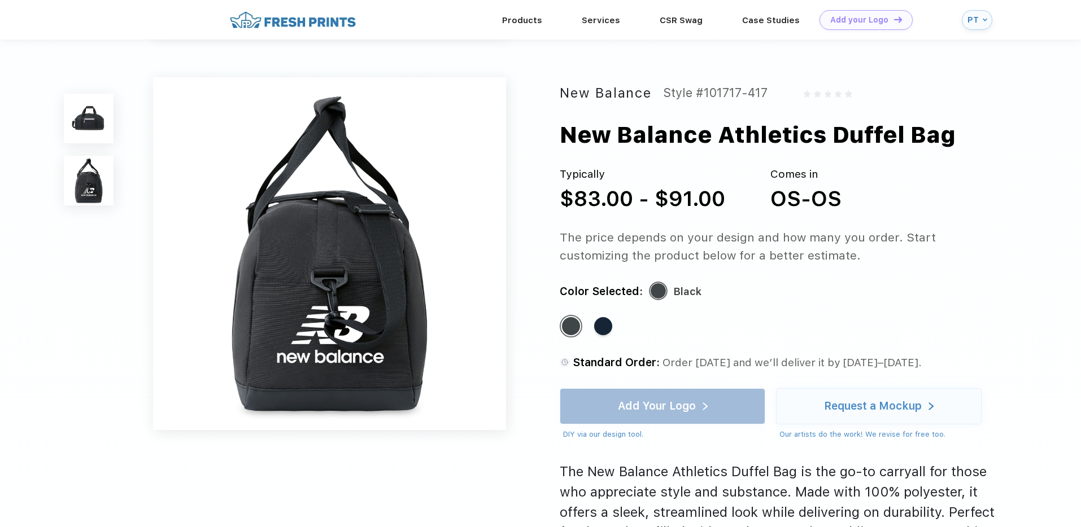
click at [88, 126] on img at bounding box center [89, 119] width 50 height 50
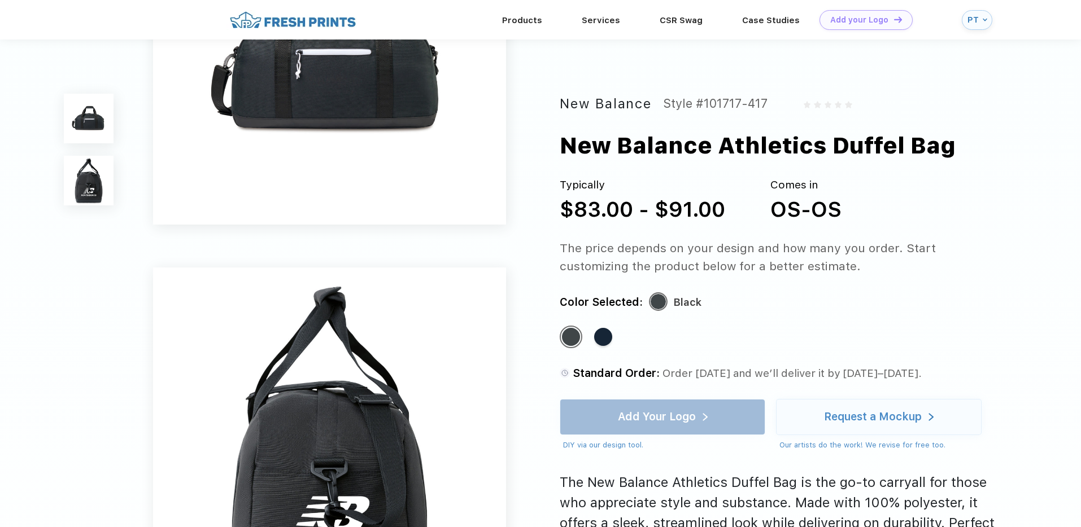
scroll to position [0, 0]
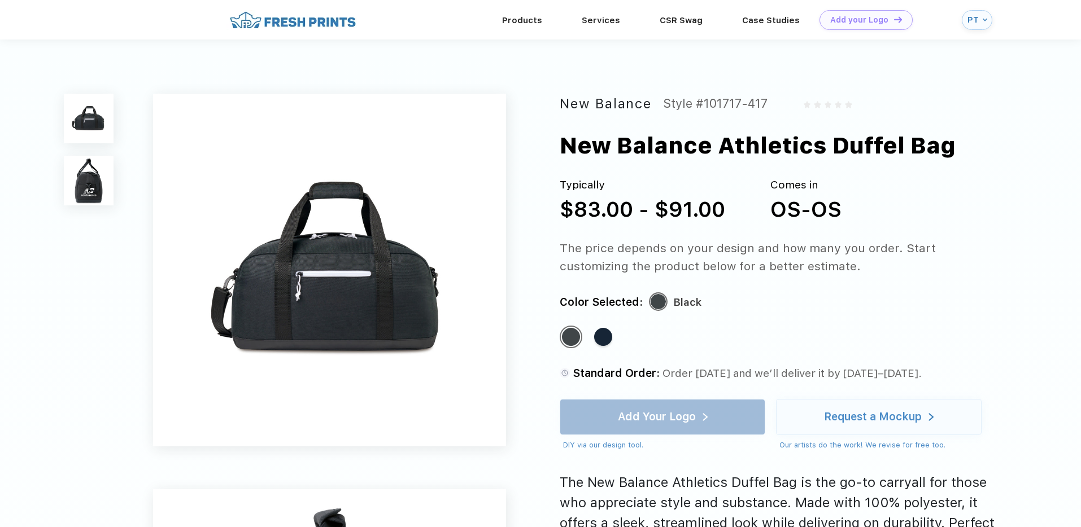
click at [88, 182] on img at bounding box center [89, 181] width 50 height 50
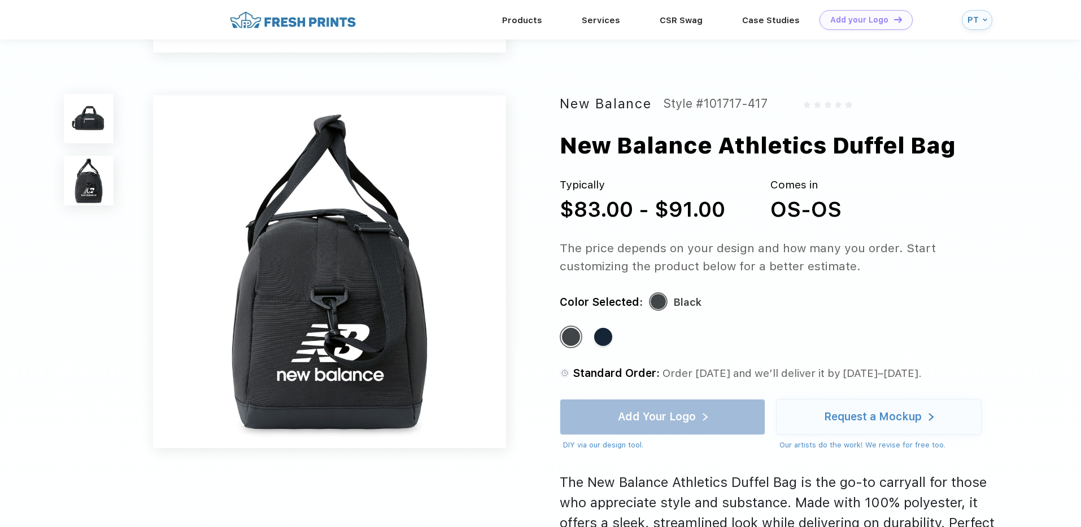
scroll to position [135, 0]
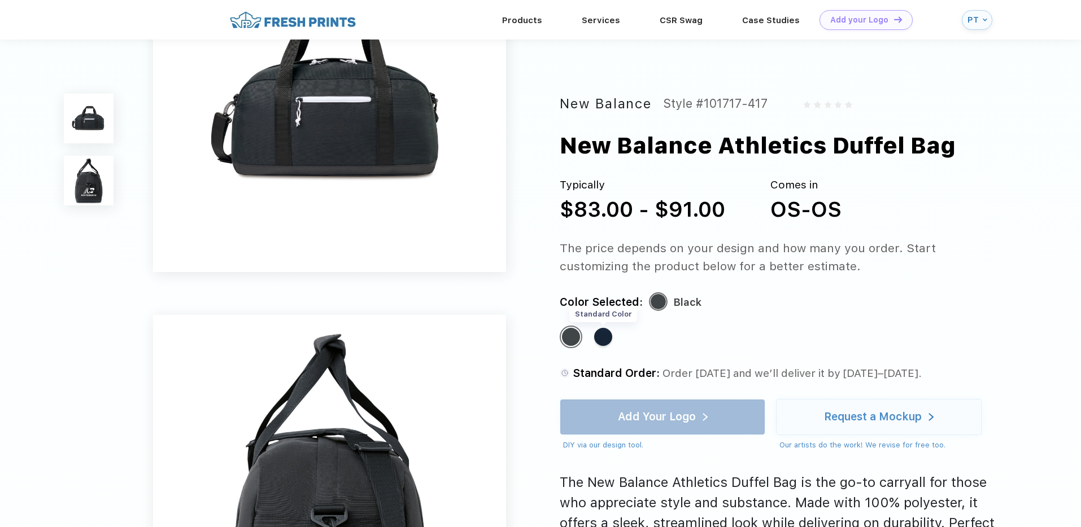
click at [607, 336] on div "Standard Color" at bounding box center [603, 337] width 18 height 18
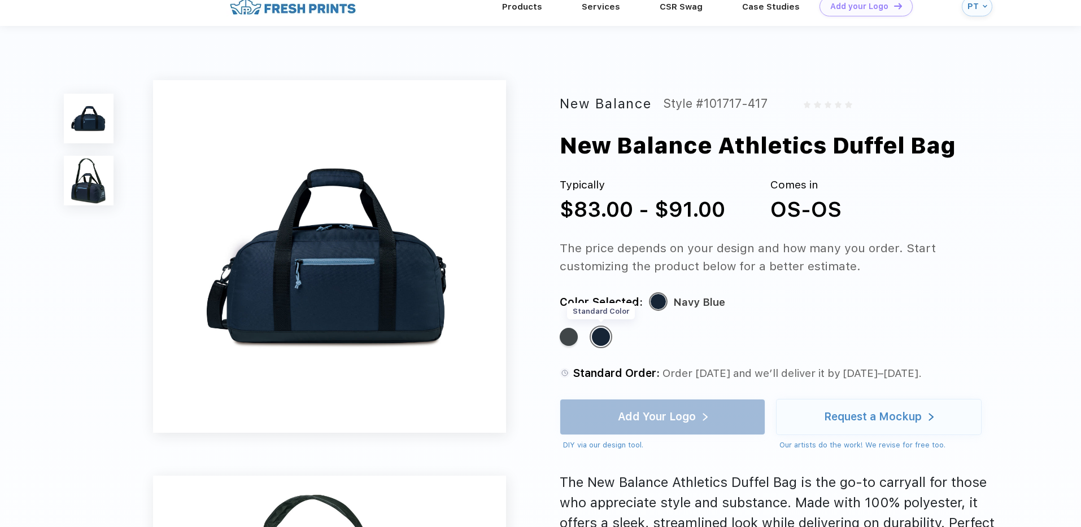
scroll to position [0, 0]
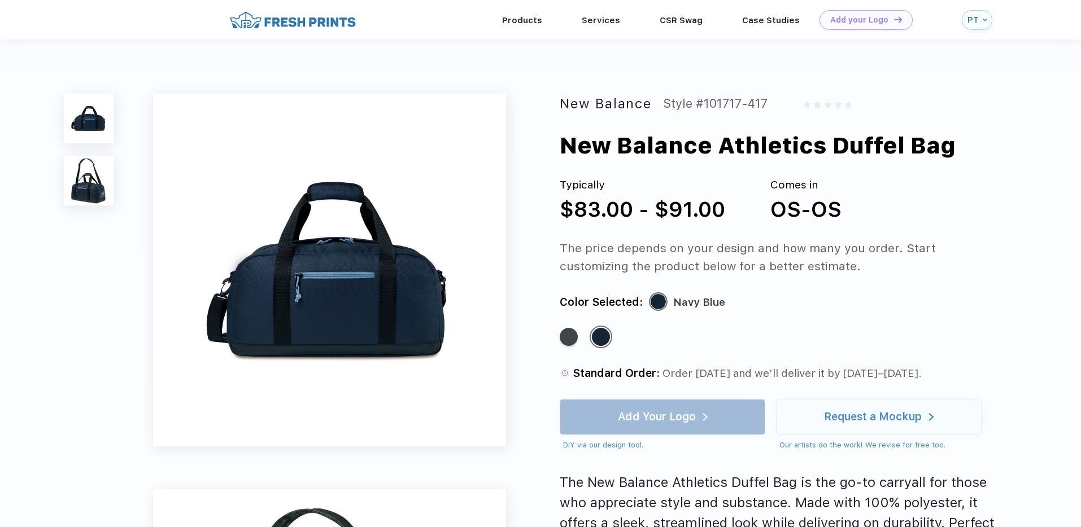
click at [105, 187] on img at bounding box center [89, 181] width 50 height 50
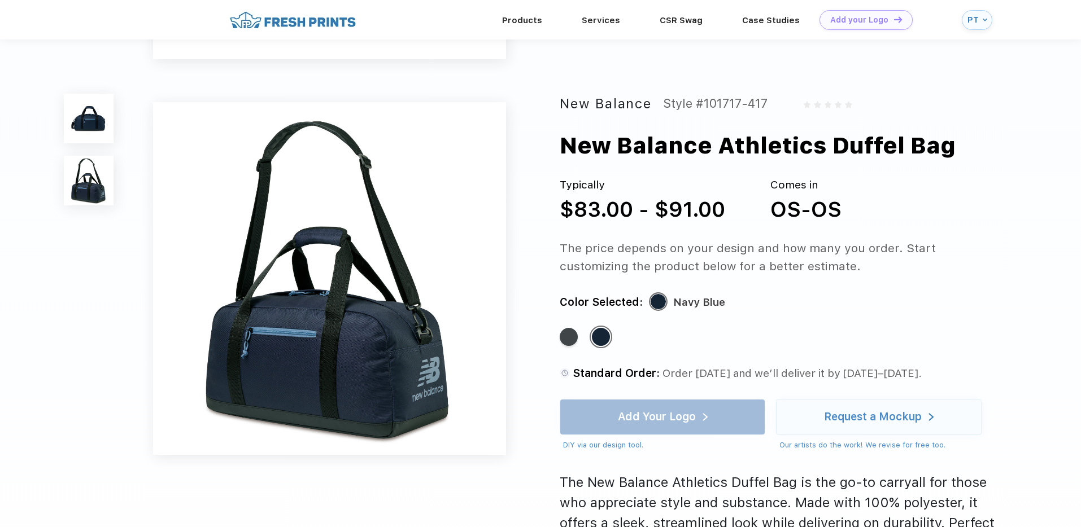
scroll to position [373, 0]
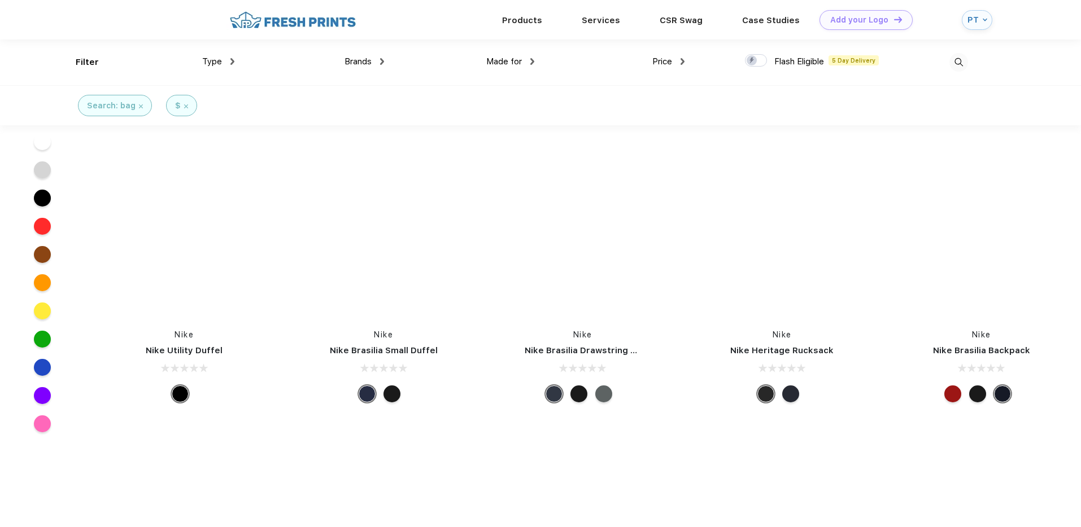
scroll to position [7253, 0]
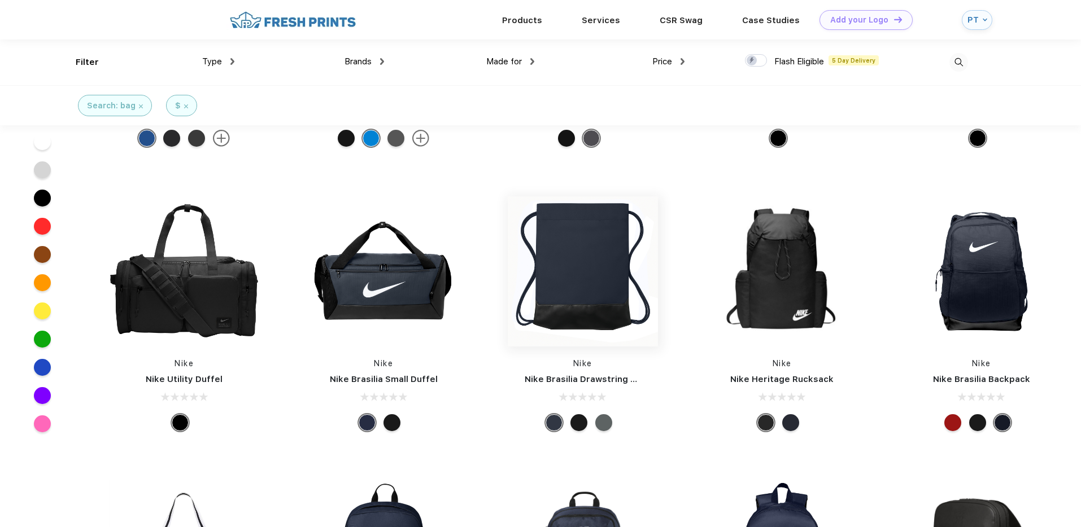
click at [621, 257] on img at bounding box center [583, 272] width 150 height 150
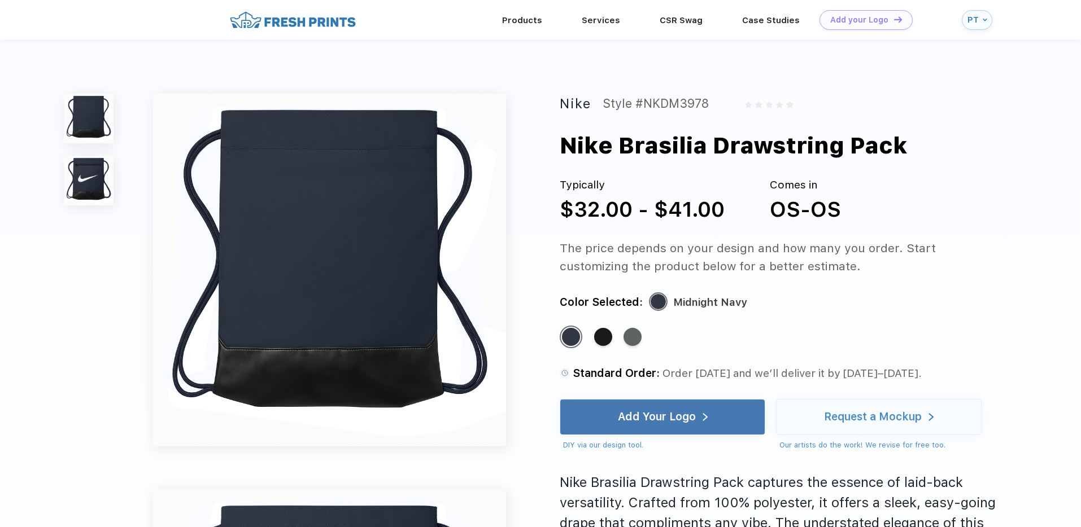
click at [100, 174] on img at bounding box center [89, 181] width 50 height 50
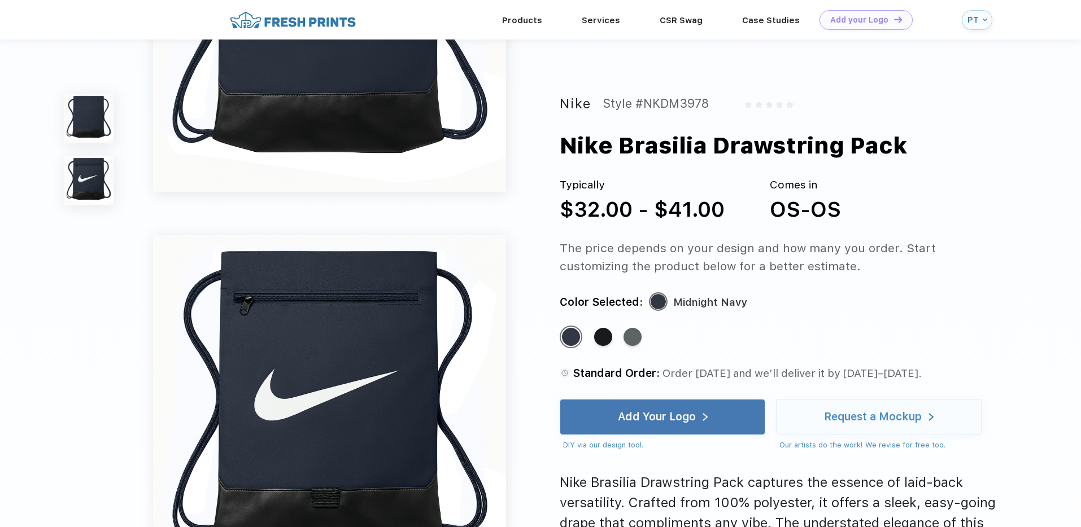
scroll to position [373, 0]
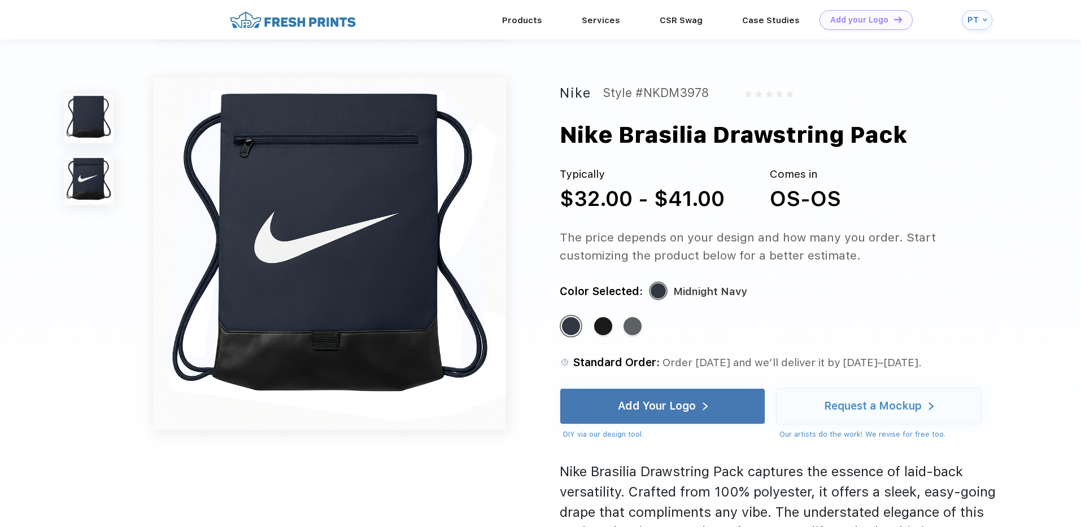
click at [97, 124] on img at bounding box center [89, 119] width 50 height 50
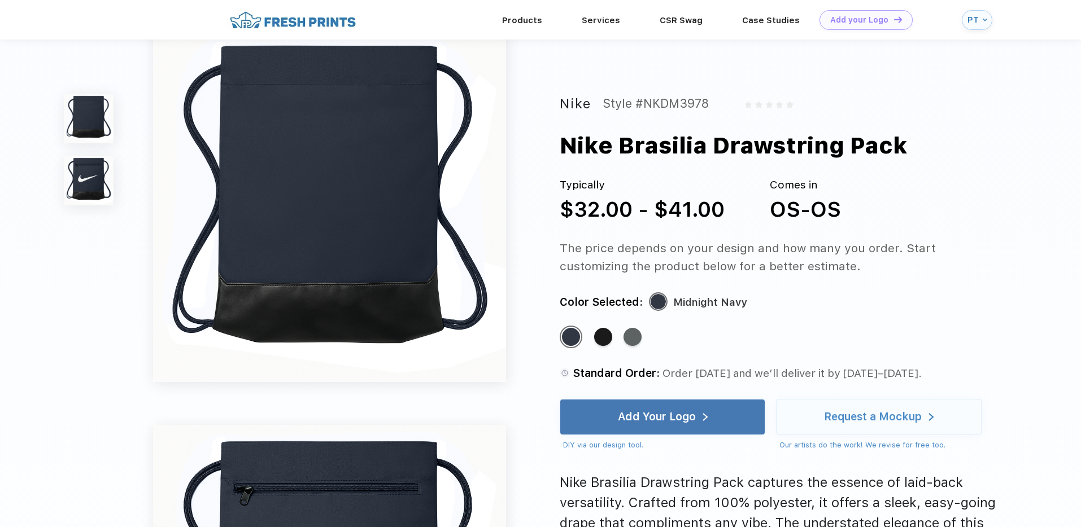
scroll to position [0, 0]
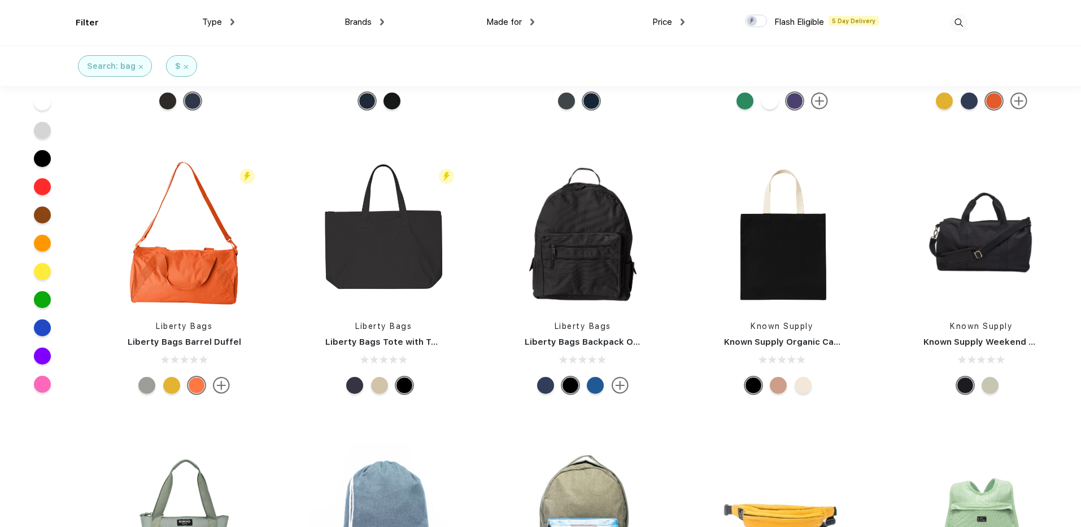
scroll to position [1915, 0]
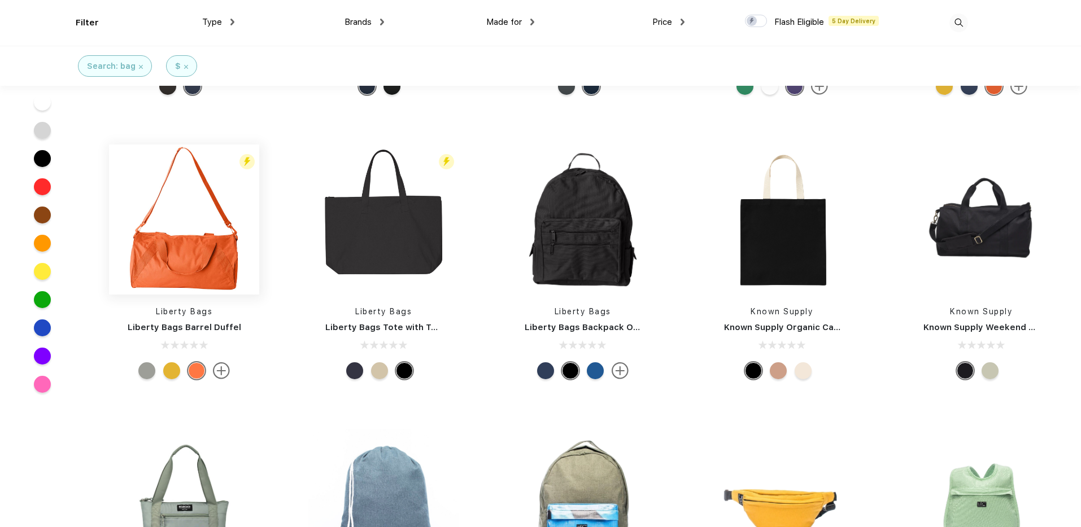
click at [206, 254] on img at bounding box center [184, 220] width 150 height 150
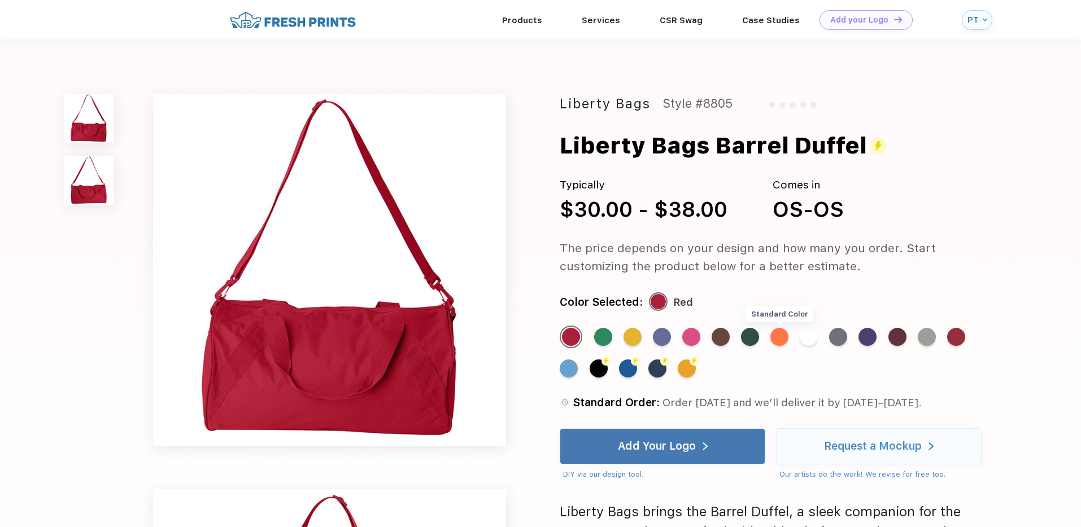
click at [778, 333] on div "Standard Color" at bounding box center [779, 337] width 18 height 18
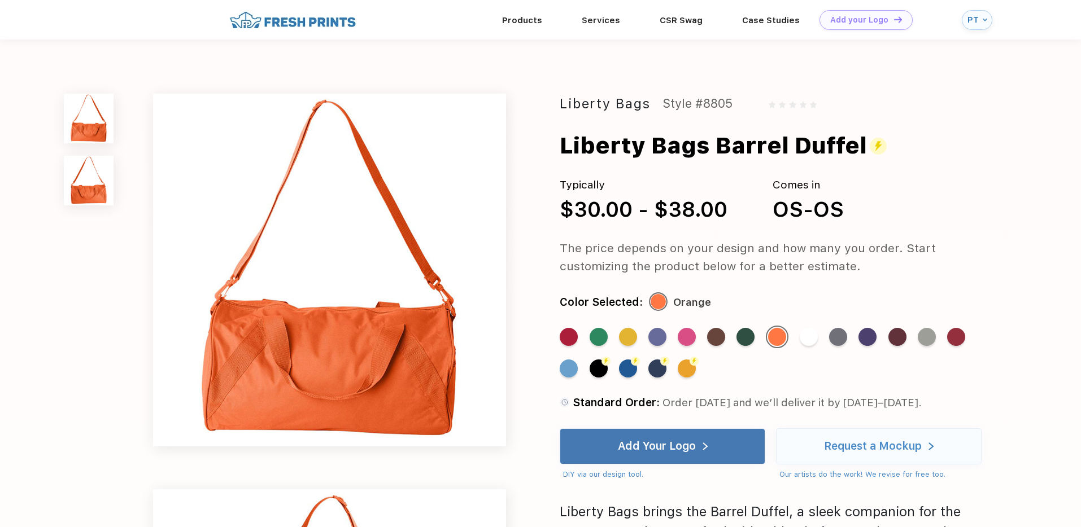
click at [84, 189] on img at bounding box center [89, 181] width 50 height 50
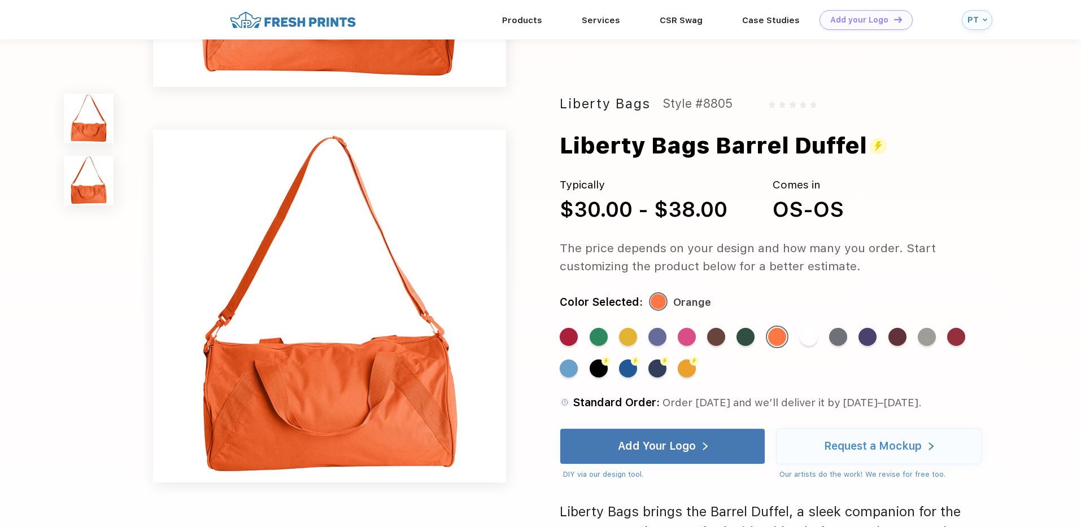
scroll to position [373, 0]
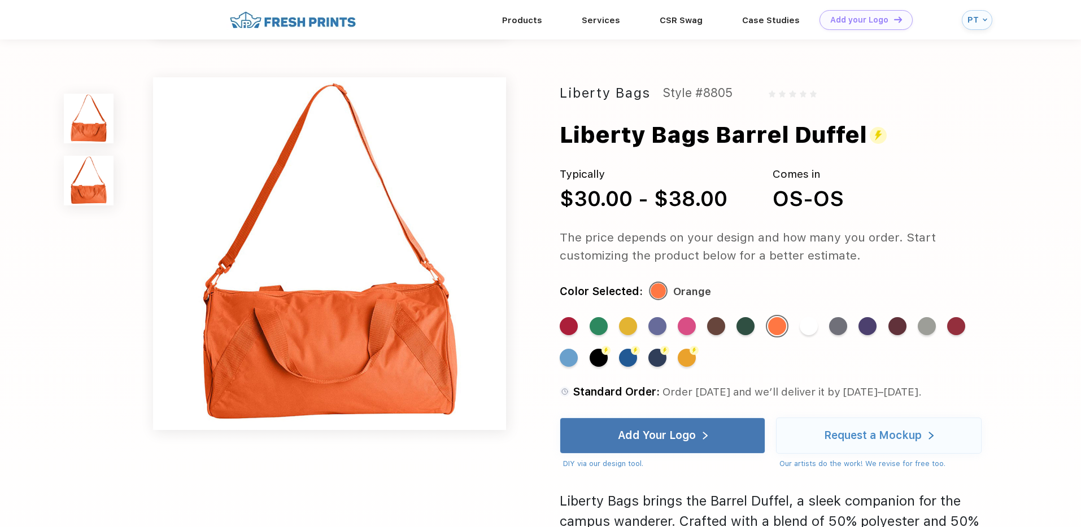
click at [88, 120] on img at bounding box center [89, 119] width 50 height 50
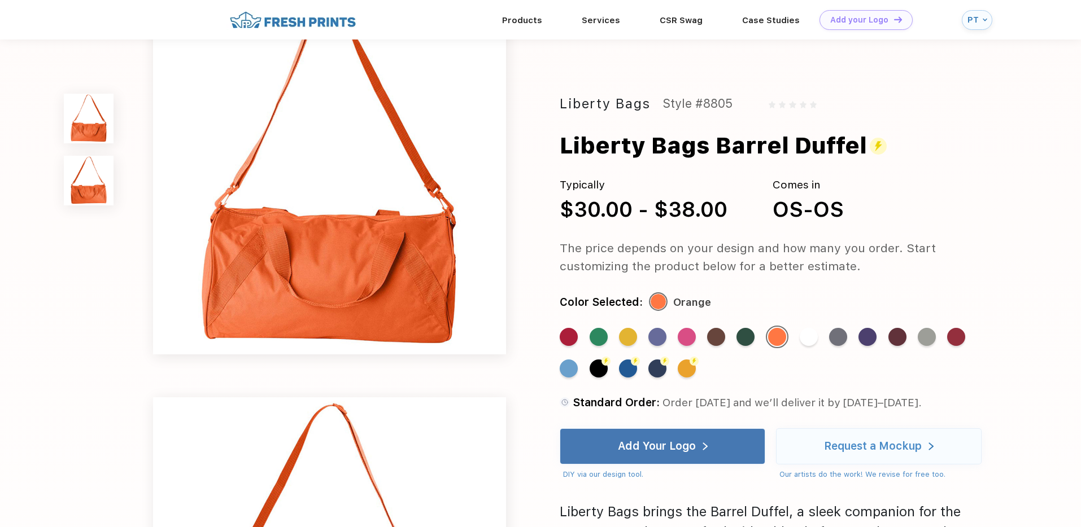
scroll to position [0, 0]
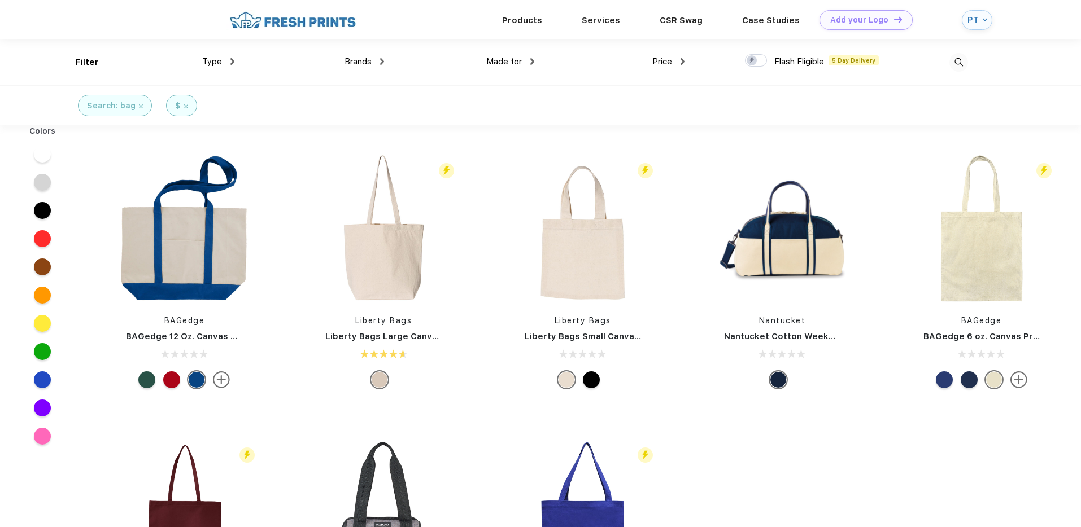
scroll to position [1, 0]
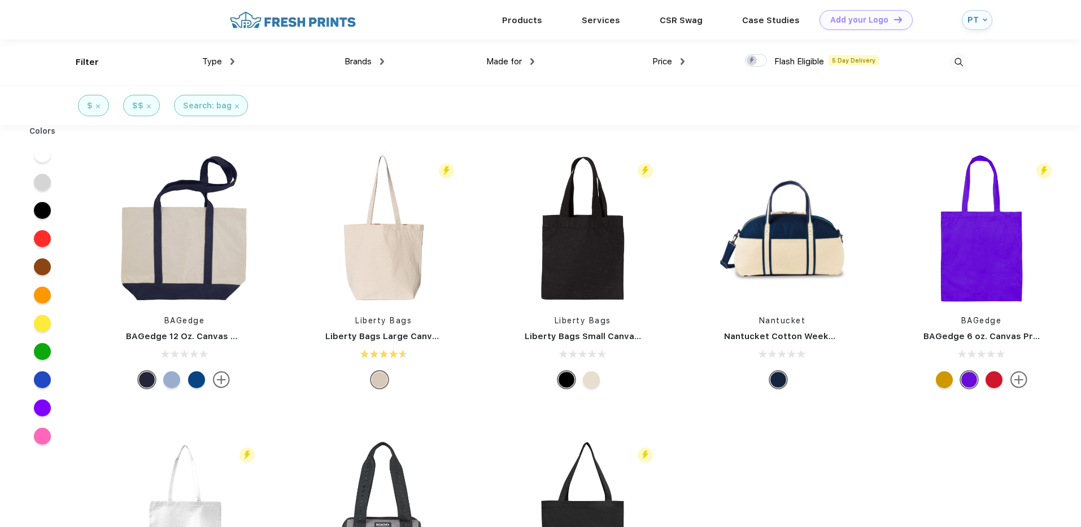
click at [302, 22] on img at bounding box center [292, 20] width 133 height 20
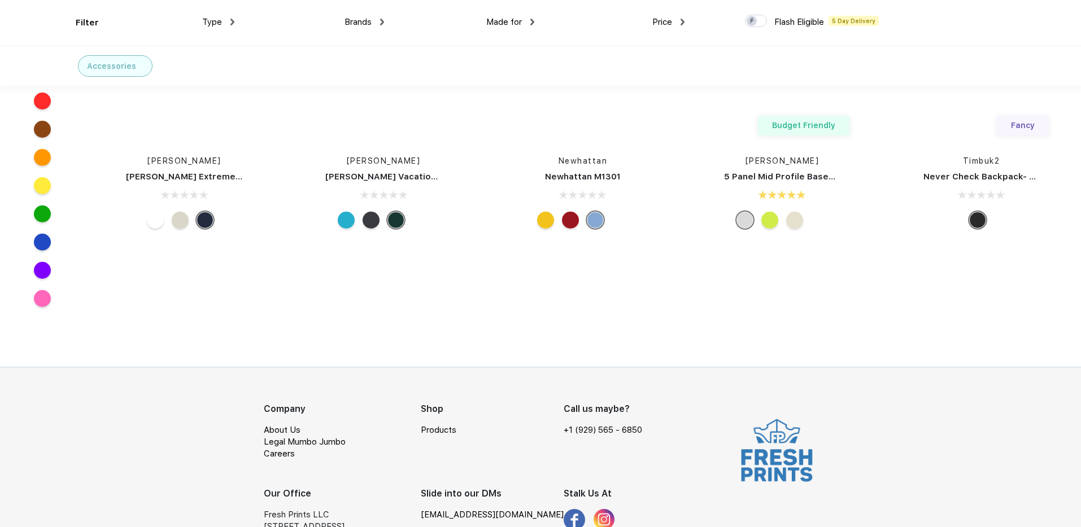
scroll to position [28288, 0]
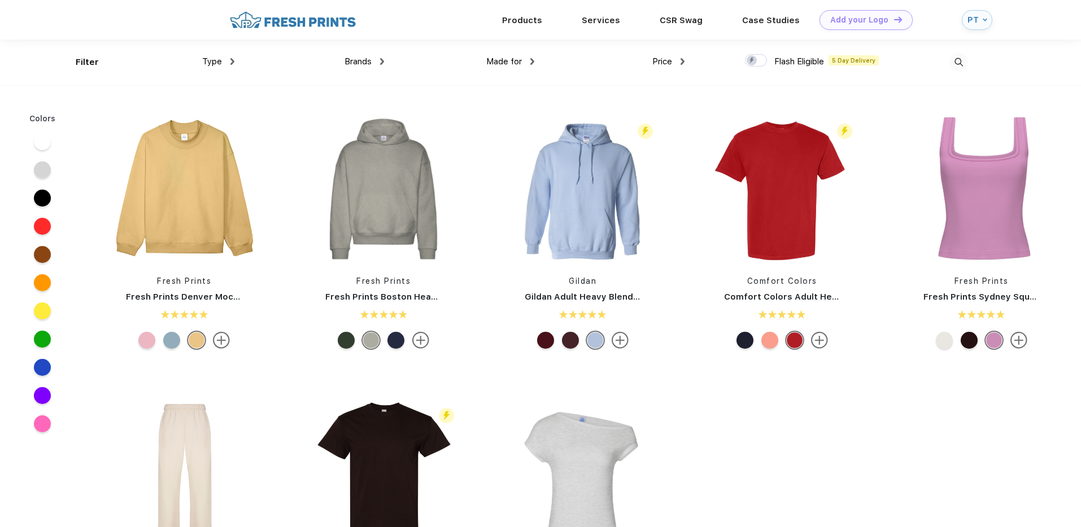
scroll to position [1, 0]
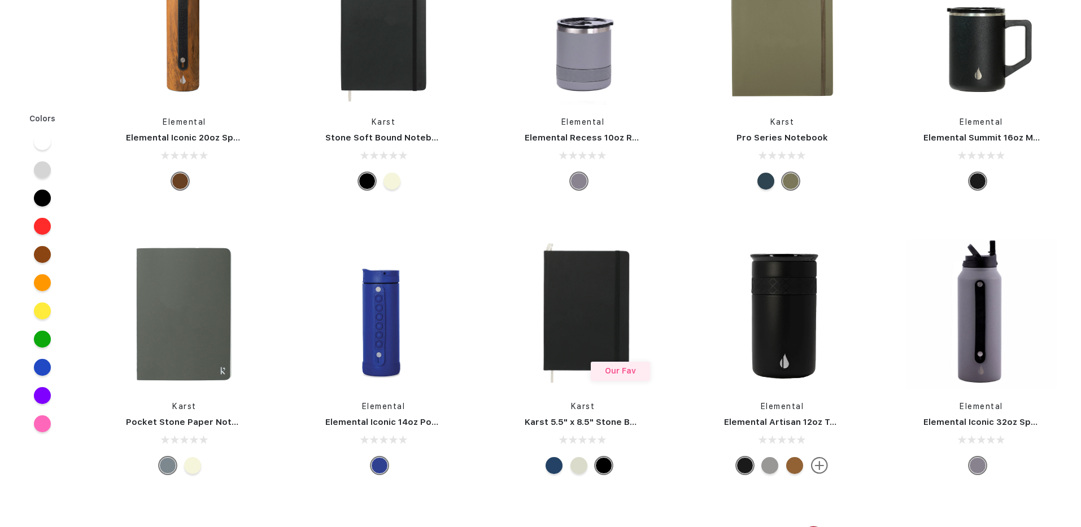
scroll to position [202, 0]
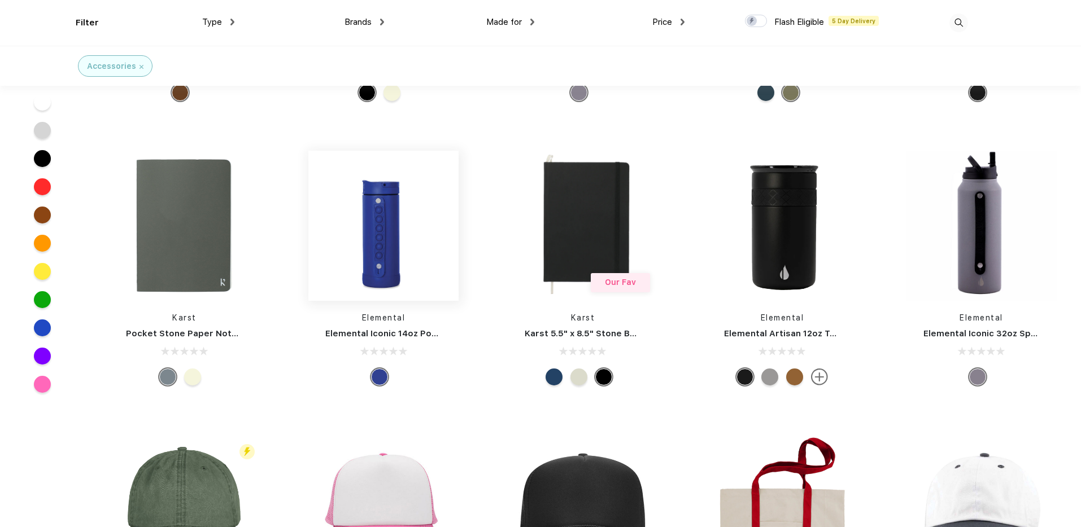
click at [391, 232] on img at bounding box center [383, 226] width 150 height 150
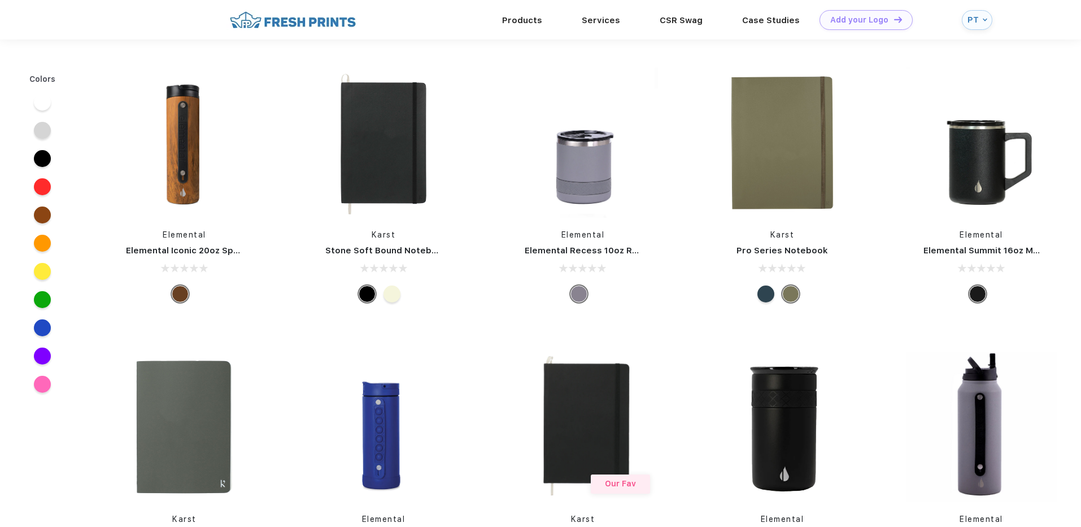
scroll to position [202, 0]
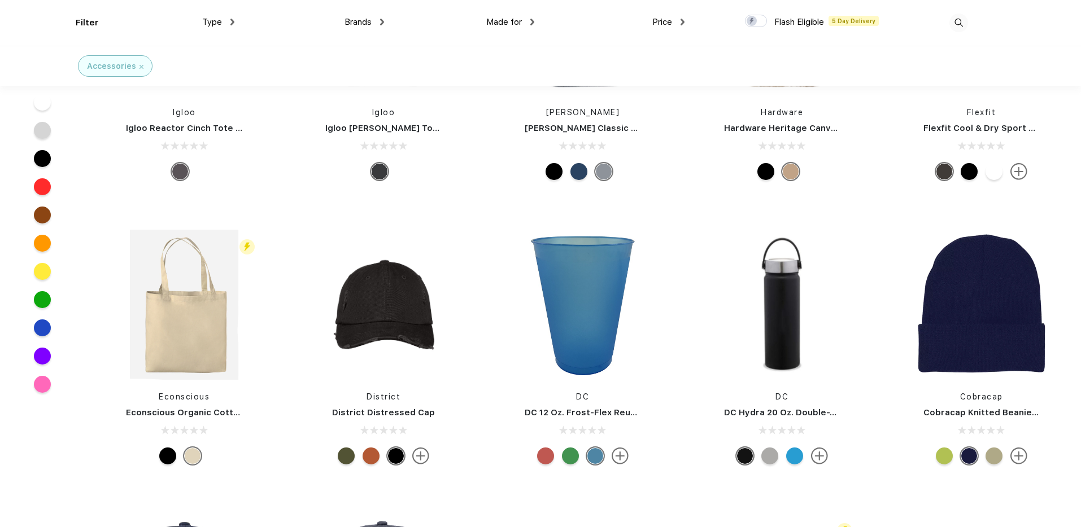
scroll to position [5830, 0]
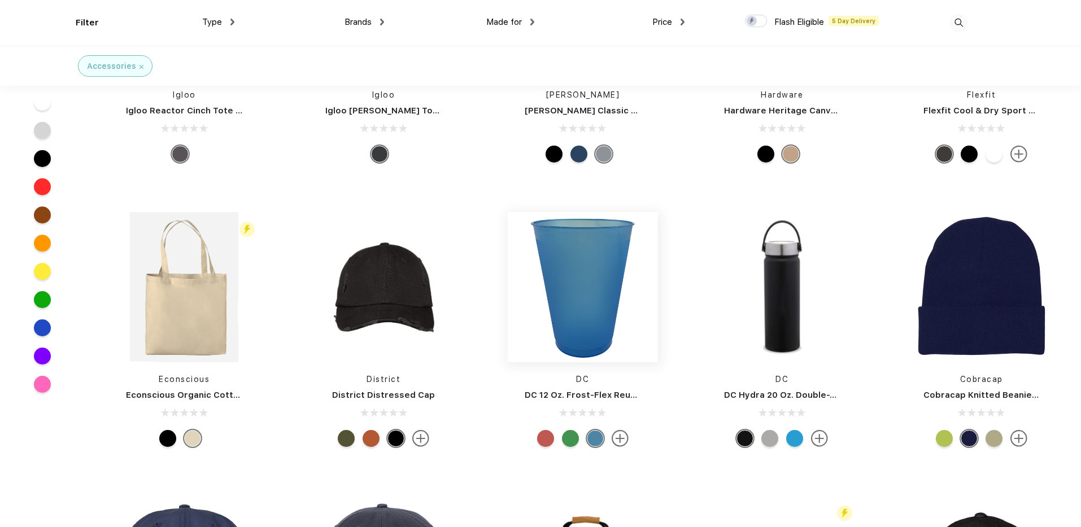
click at [602, 280] on img at bounding box center [583, 287] width 150 height 150
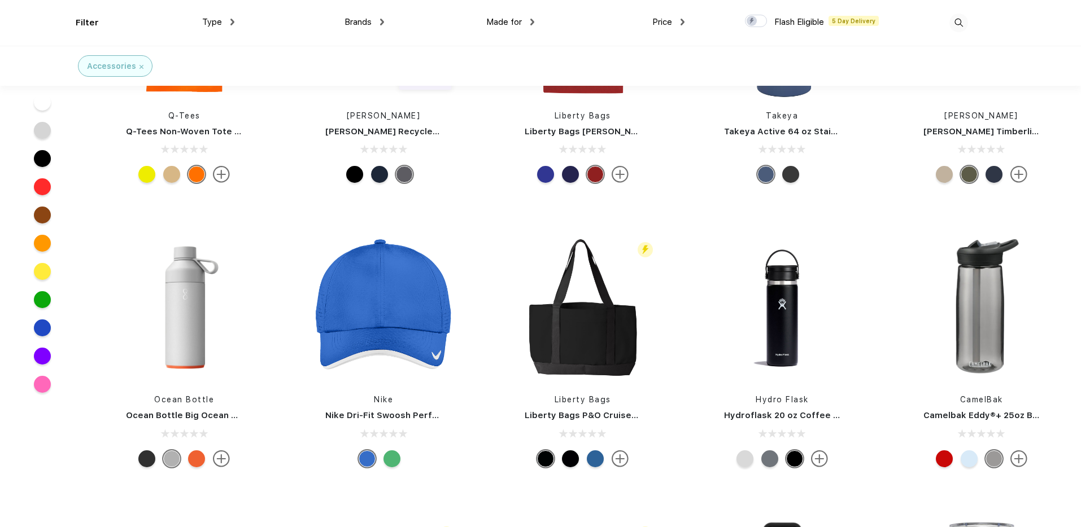
scroll to position [2932, 0]
